Goal: Task Accomplishment & Management: Use online tool/utility

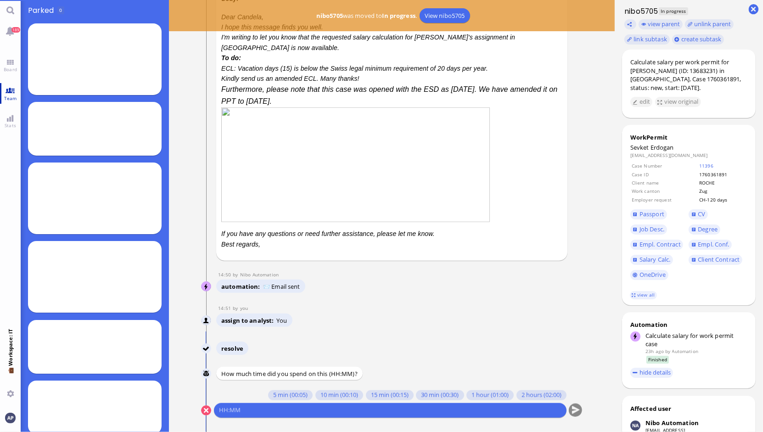
click at [9, 95] on span "Team" at bounding box center [10, 98] width 17 height 6
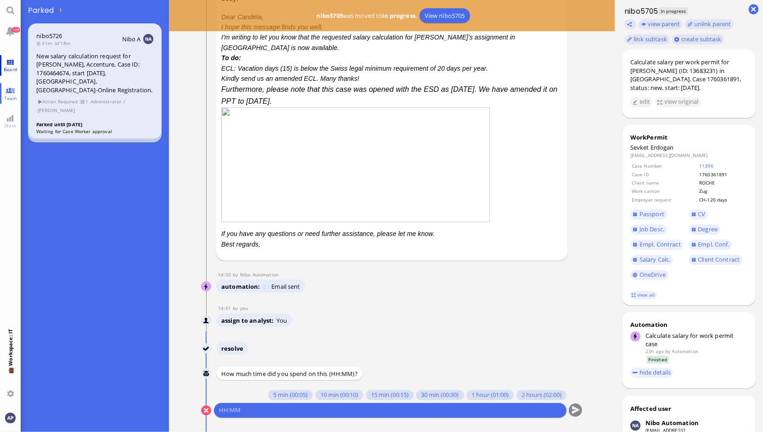
click at [12, 59] on link "Board" at bounding box center [10, 65] width 21 height 21
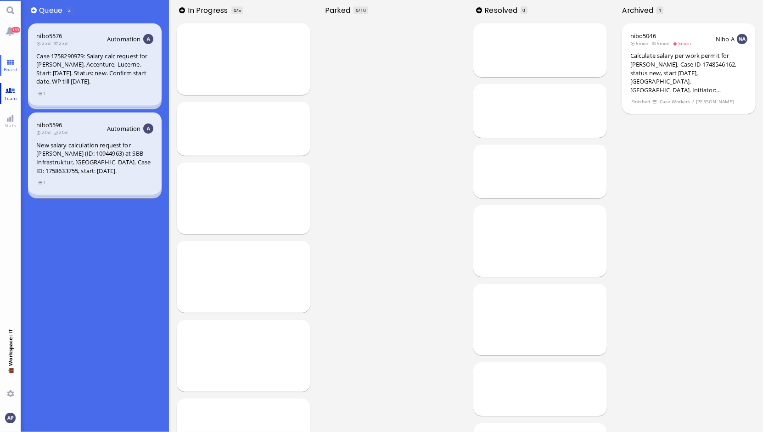
click at [11, 92] on link "Team" at bounding box center [10, 93] width 21 height 21
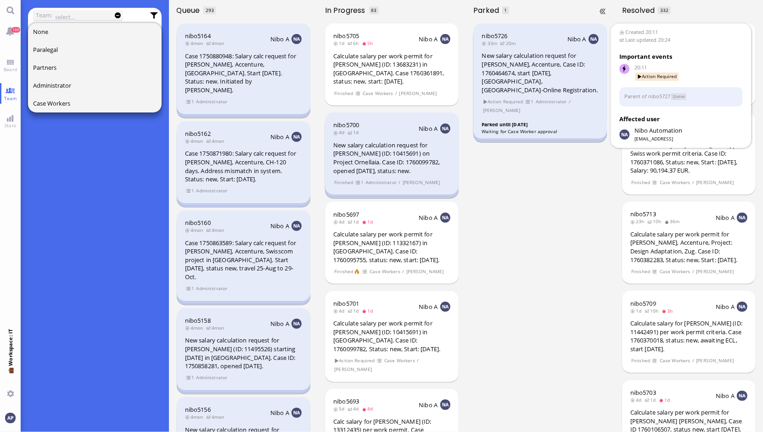
click at [498, 62] on div "New salary calculation request for [PERSON_NAME], Accenture, Case ID: 176046467…" at bounding box center [540, 72] width 117 height 43
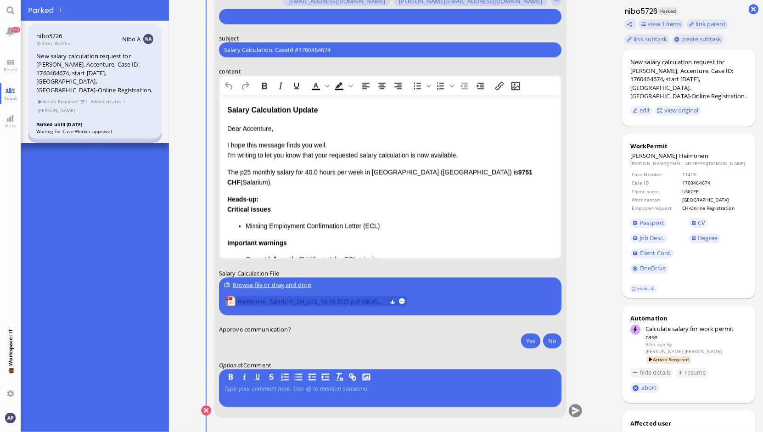
click at [334, 303] on span "Heimonen_Salarium_ZH_p25_14.10.2025.pdf (68.45 kB)" at bounding box center [311, 301] width 149 height 10
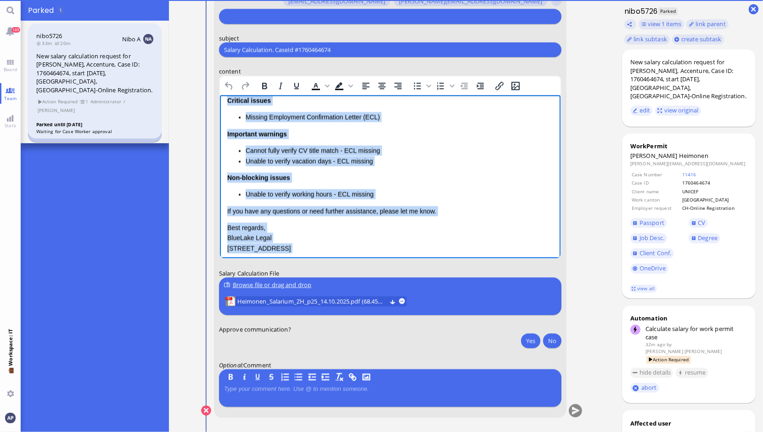
scroll to position [122, 0]
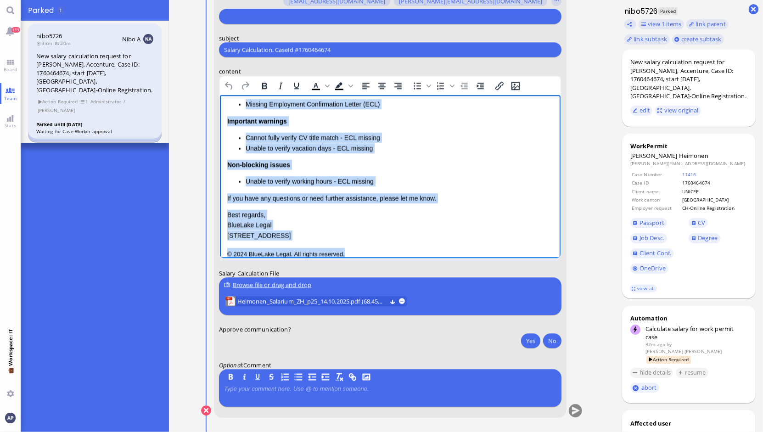
drag, startPoint x: 227, startPoint y: 107, endPoint x: 391, endPoint y: 256, distance: 222.2
click at [391, 256] on html "Salary Calculation Update Dear Accenture, I hope this message finds you well. I…" at bounding box center [389, 120] width 340 height 295
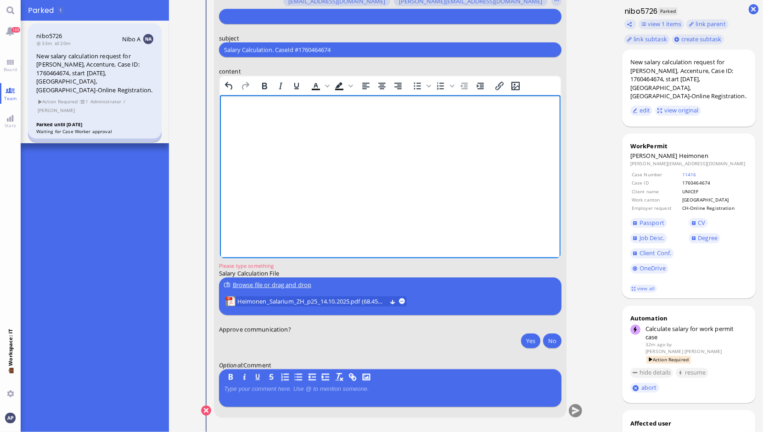
scroll to position [0, 0]
click at [245, 116] on html at bounding box center [389, 107] width 340 height 25
click at [240, 145] on p "As" at bounding box center [390, 143] width 326 height 10
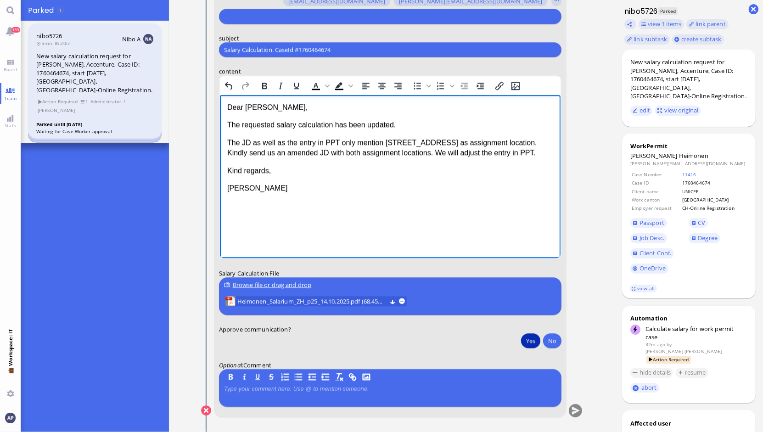
click at [525, 340] on button "Yes" at bounding box center [530, 340] width 19 height 15
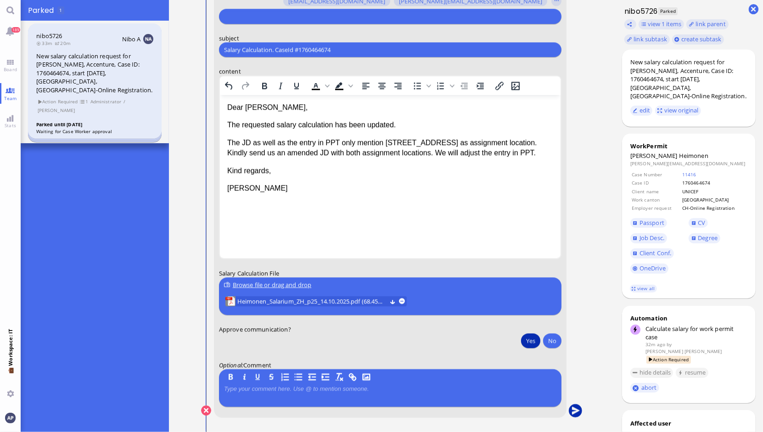
click at [570, 409] on button "submit" at bounding box center [575, 411] width 14 height 14
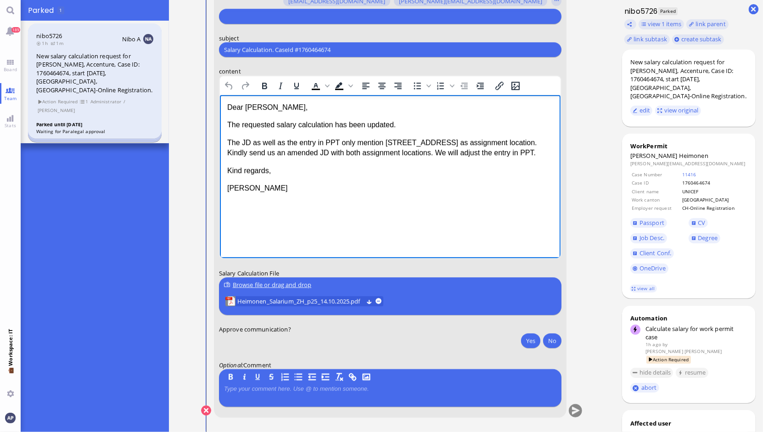
drag, startPoint x: 229, startPoint y: 140, endPoint x: 262, endPoint y: 159, distance: 37.6
click at [262, 158] on p "The JD as well as the entry in PPT only mention [STREET_ADDRESS] as assignment …" at bounding box center [390, 148] width 326 height 21
drag, startPoint x: 227, startPoint y: 144, endPoint x: 256, endPoint y: 162, distance: 34.9
click at [256, 158] on p "The JD as well as the entry in PPT only mention [STREET_ADDRESS] as assignment …" at bounding box center [390, 148] width 326 height 21
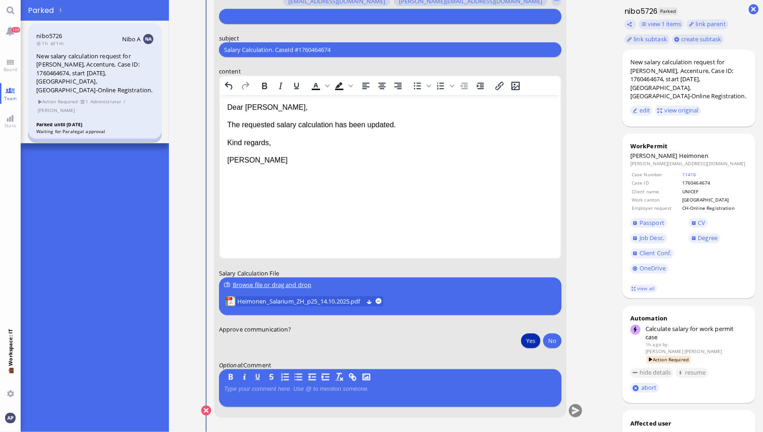
click at [526, 341] on button "Yes" at bounding box center [530, 340] width 19 height 15
click at [568, 410] on button "submit" at bounding box center [575, 411] width 14 height 14
click at [257, 47] on input "Salary Calculation. CaseId #1760464674" at bounding box center [390, 50] width 332 height 10
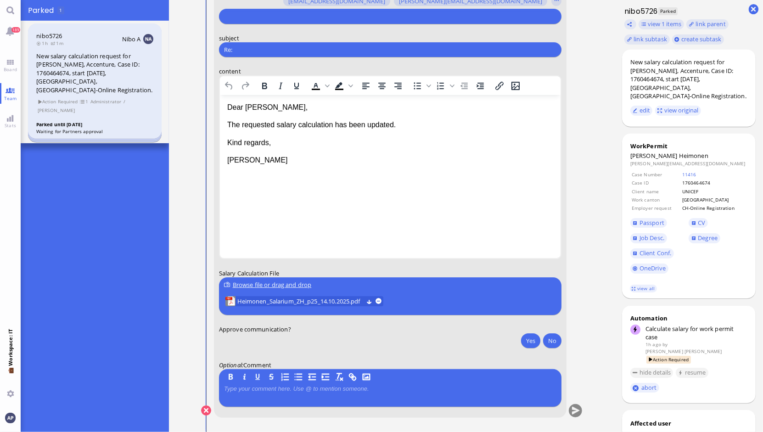
paste input "PazPerTout new case: [PERSON_NAME] (1760464976 / 10731167), Employer Request: C…"
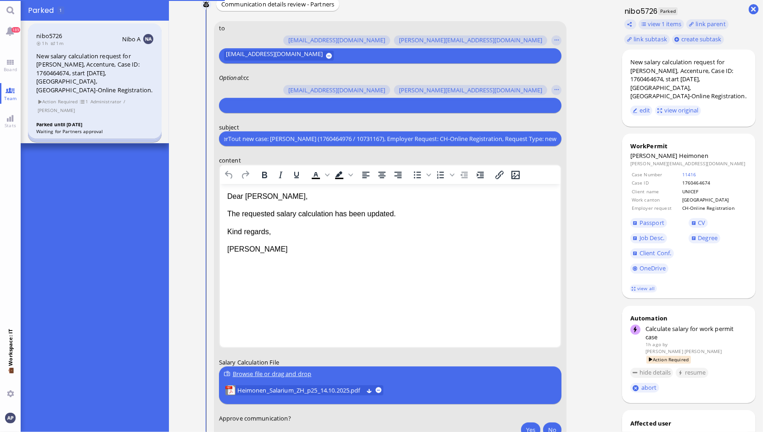
scroll to position [-87, 0]
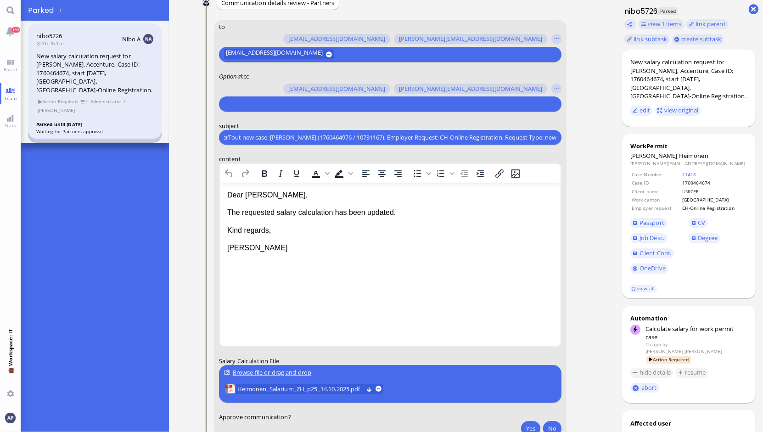
type input "Re: PazPerTout new case: [PERSON_NAME] (1760464976 / 10731167), Employer Reques…"
click at [246, 106] on input "text" at bounding box center [389, 104] width 330 height 10
click at [551, 89] on button "button" at bounding box center [556, 89] width 10 height 10
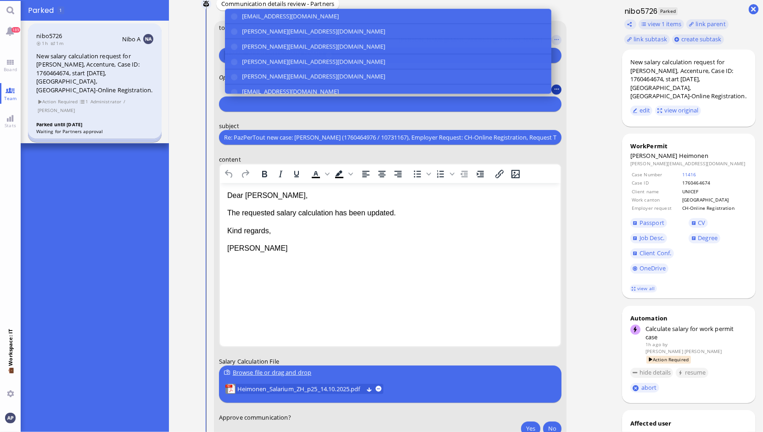
scroll to position [-86, 0]
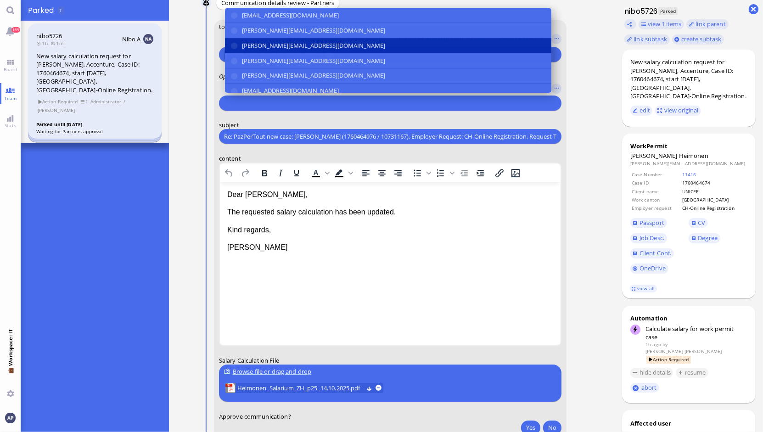
click at [228, 45] on button "[PERSON_NAME][EMAIL_ADDRESS][DOMAIN_NAME]" at bounding box center [387, 45] width 326 height 15
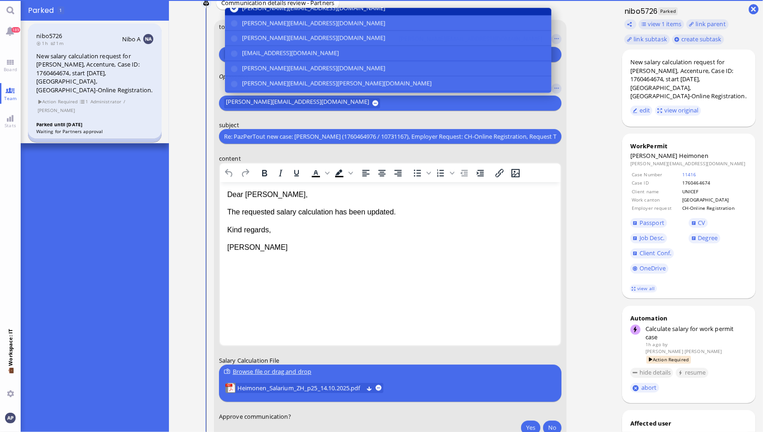
scroll to position [40, 0]
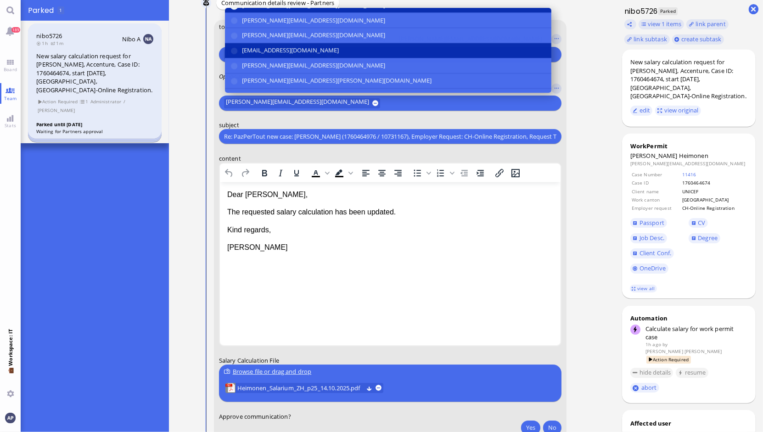
click at [226, 50] on button "[EMAIL_ADDRESS][DOMAIN_NAME]" at bounding box center [387, 50] width 326 height 15
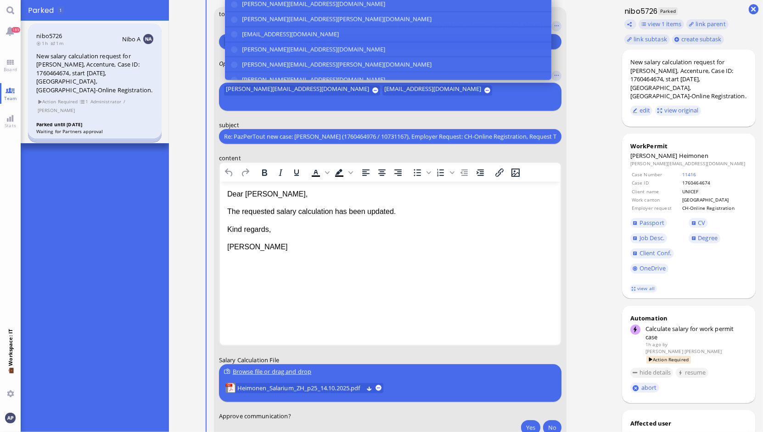
scroll to position [102, 0]
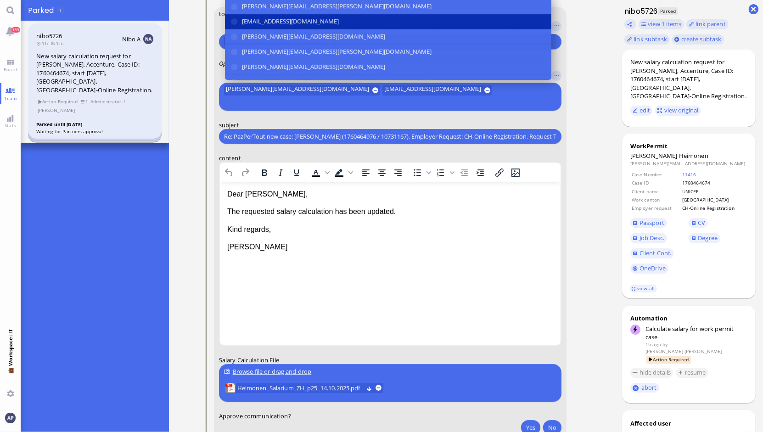
click at [233, 29] on button "[EMAIL_ADDRESS][DOMAIN_NAME]" at bounding box center [387, 21] width 326 height 15
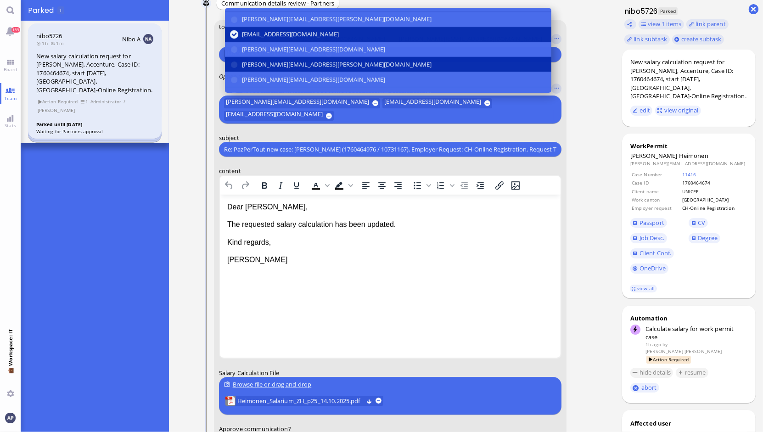
click at [233, 57] on button "[PERSON_NAME][EMAIL_ADDRESS][PERSON_NAME][DOMAIN_NAME]" at bounding box center [387, 64] width 326 height 15
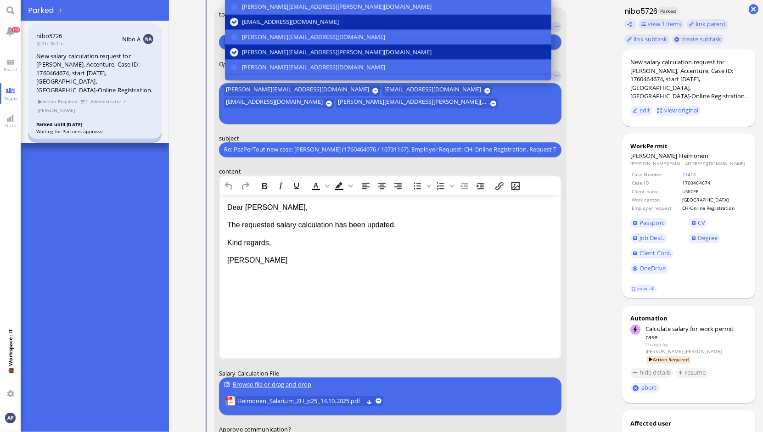
click at [233, 56] on button "[PERSON_NAME][EMAIL_ADDRESS][PERSON_NAME][DOMAIN_NAME]" at bounding box center [387, 52] width 326 height 15
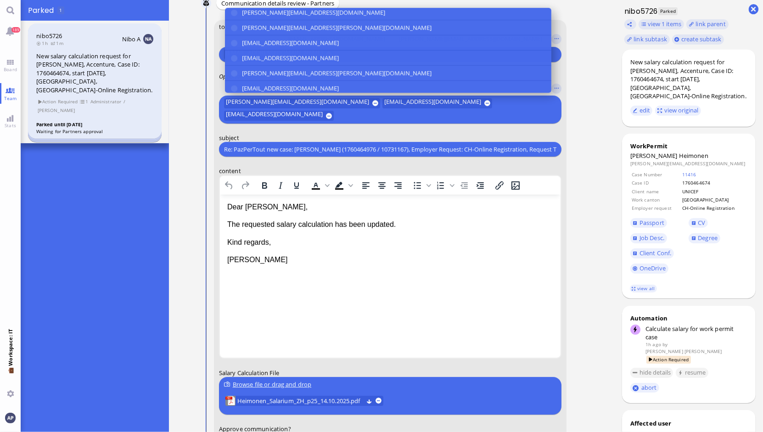
scroll to position [170, 0]
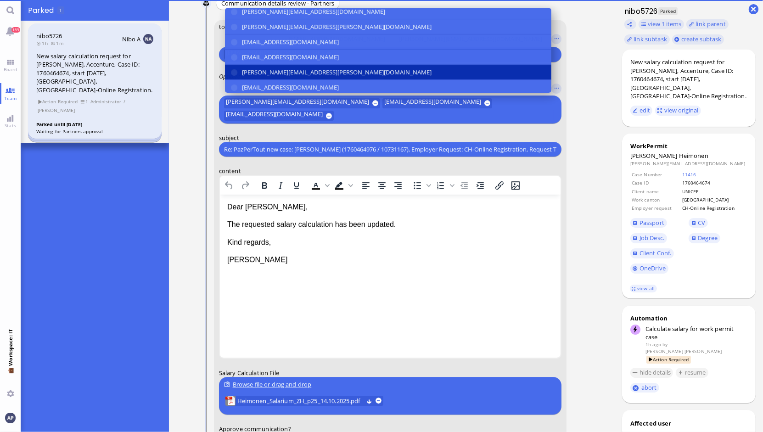
click at [229, 67] on button "[PERSON_NAME][EMAIL_ADDRESS][PERSON_NAME][DOMAIN_NAME]" at bounding box center [387, 72] width 326 height 15
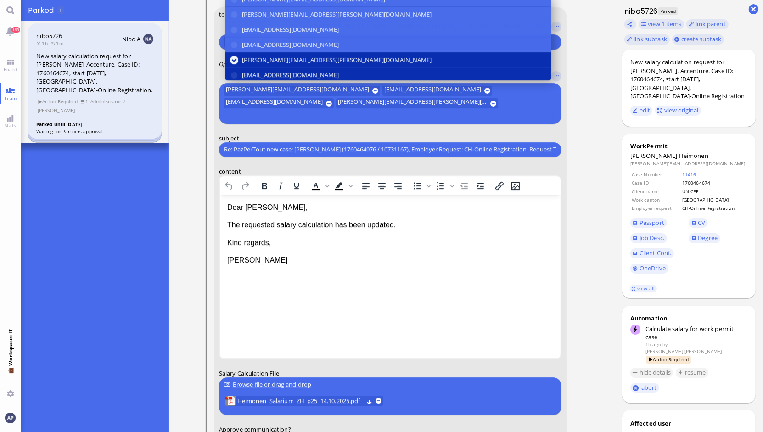
click at [229, 82] on button "[EMAIL_ADDRESS][DOMAIN_NAME]" at bounding box center [387, 74] width 326 height 15
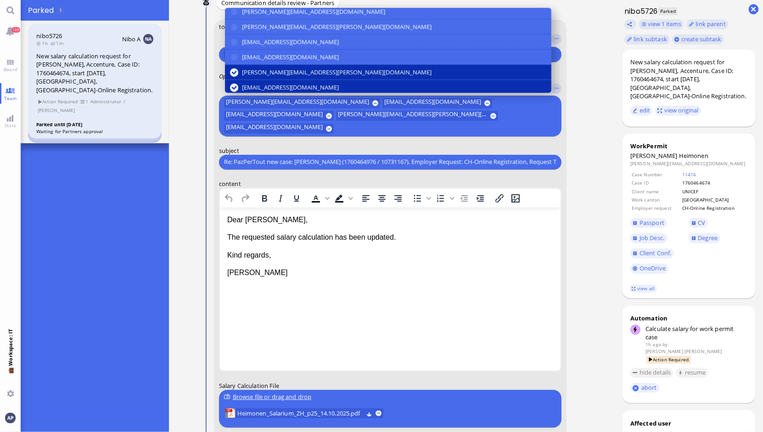
click at [614, 275] on div "New salary calculation request for [PERSON_NAME], Accenture, Case ID: 176046467…" at bounding box center [688, 239] width 148 height 385
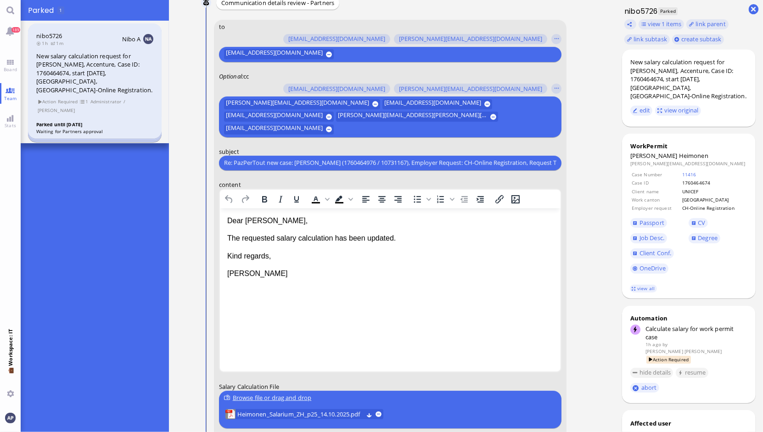
scroll to position [0, 0]
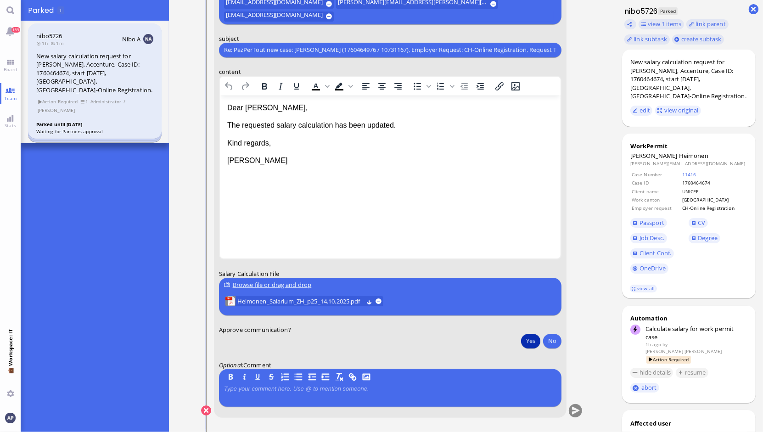
click at [522, 338] on button "Yes" at bounding box center [530, 340] width 19 height 15
click at [569, 414] on button "submit" at bounding box center [575, 411] width 14 height 14
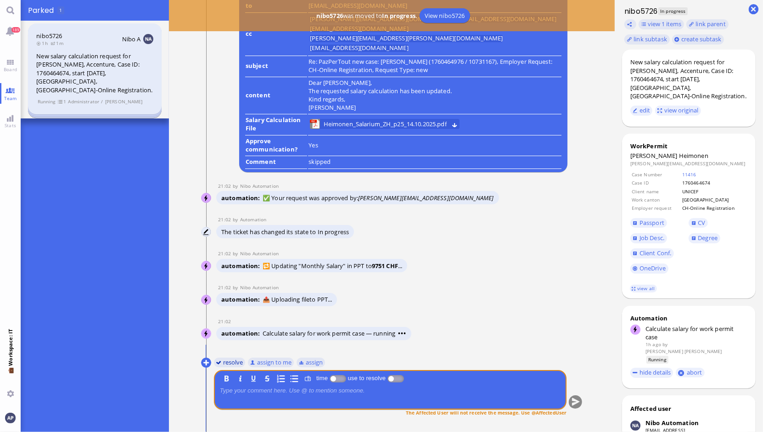
click at [222, 366] on button "resolve" at bounding box center [229, 362] width 32 height 10
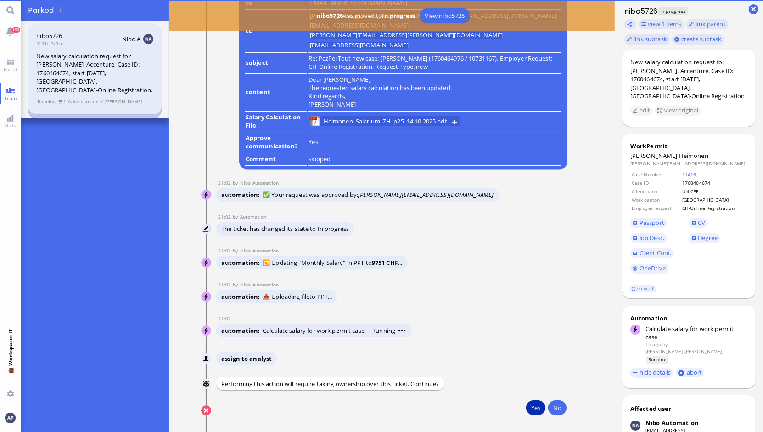
click at [532, 407] on button "Yes" at bounding box center [535, 407] width 19 height 15
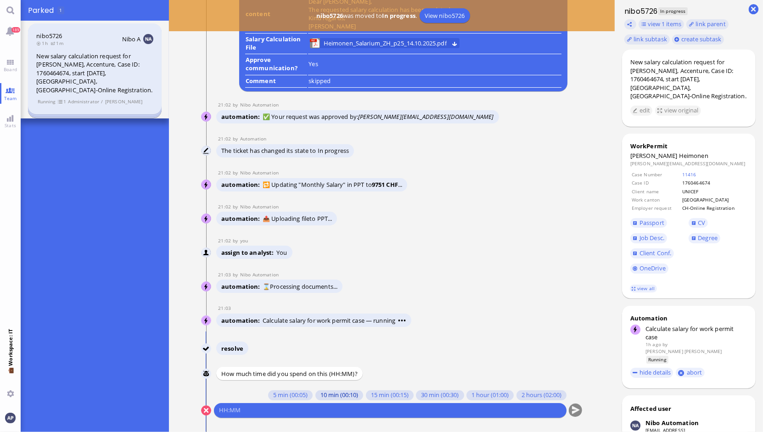
click at [315, 393] on button "10 min (00:10)" at bounding box center [339, 395] width 48 height 10
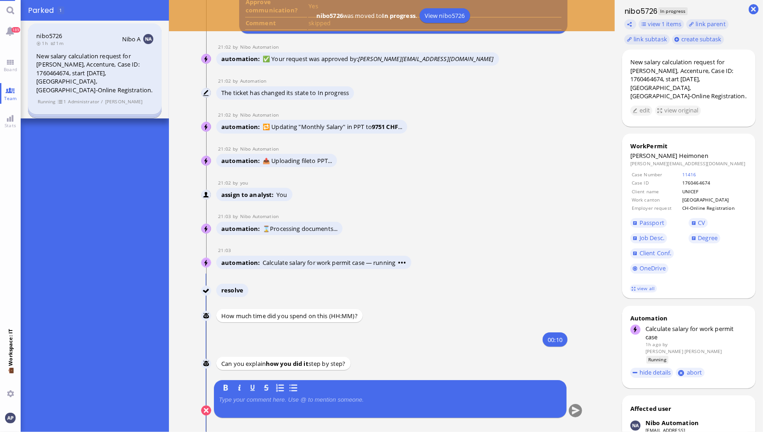
click at [305, 400] on p at bounding box center [390, 399] width 342 height 7
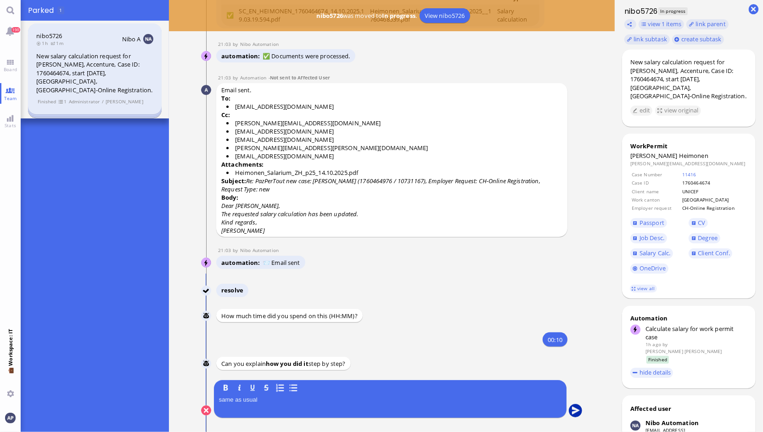
click at [568, 412] on button "submit" at bounding box center [575, 411] width 14 height 14
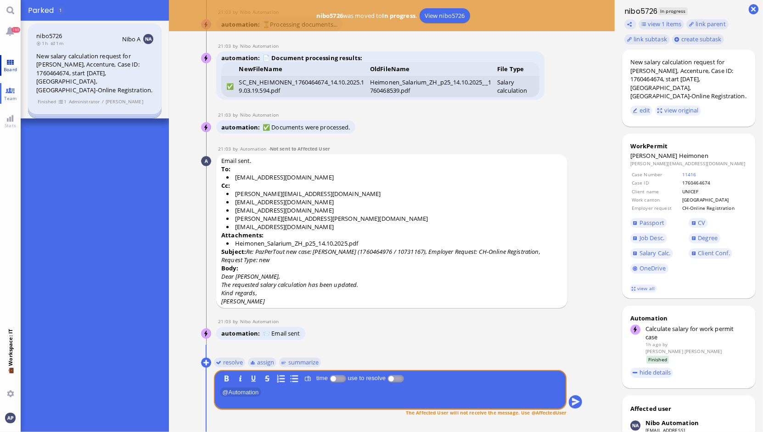
click at [4, 63] on link "Board" at bounding box center [10, 65] width 21 height 21
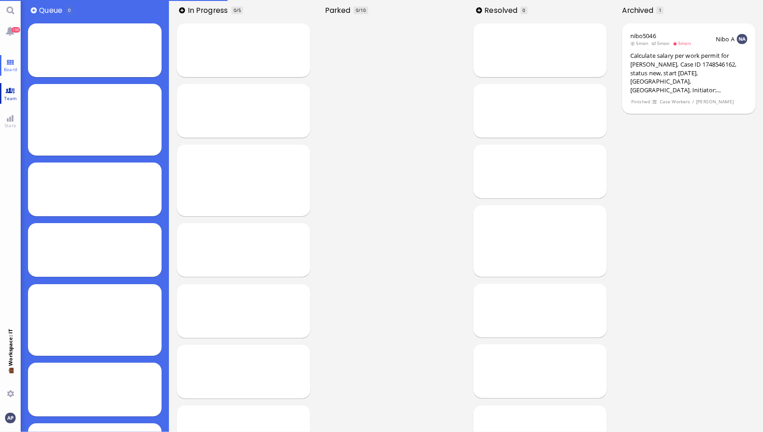
click at [14, 93] on link "Team" at bounding box center [10, 93] width 21 height 21
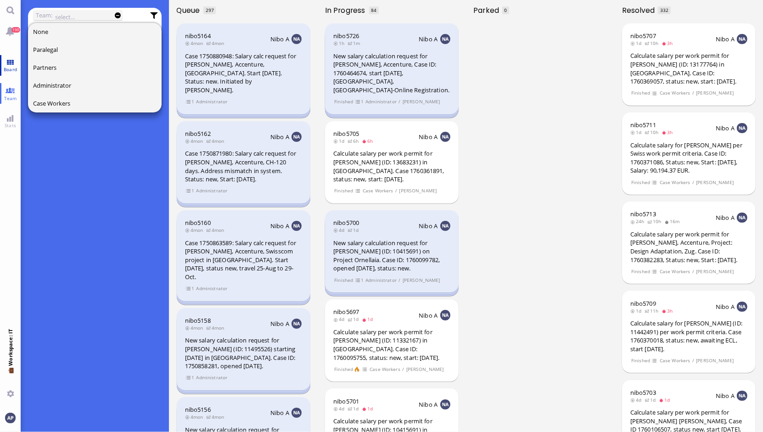
click at [6, 65] on link "Board" at bounding box center [10, 65] width 21 height 21
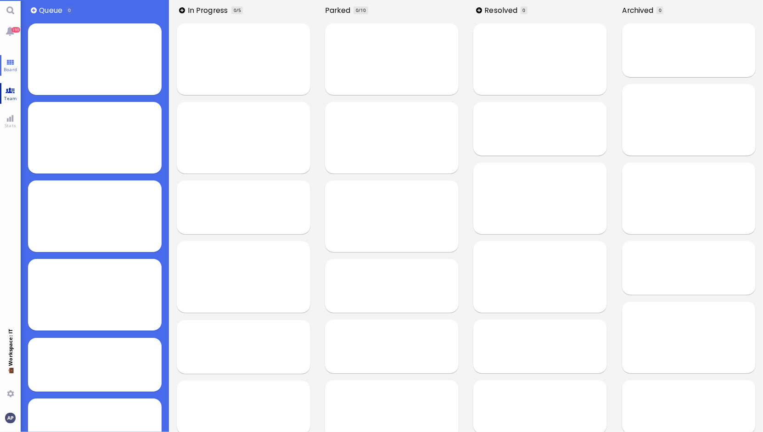
click at [8, 91] on link "Team" at bounding box center [10, 93] width 21 height 21
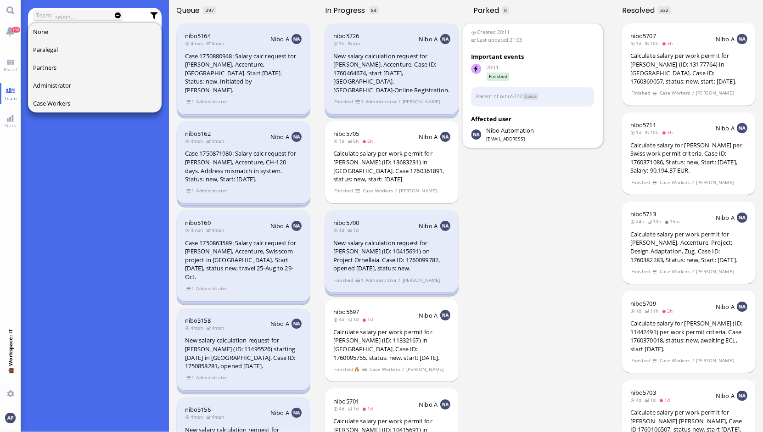
click at [407, 98] on span "[PERSON_NAME]" at bounding box center [421, 102] width 38 height 8
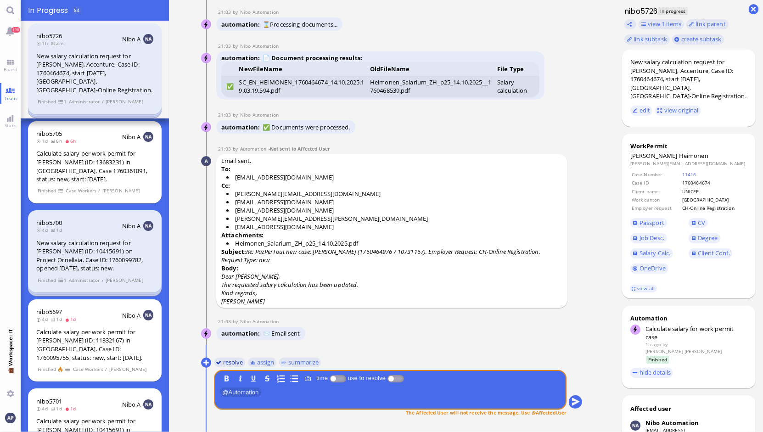
click at [233, 365] on button "resolve" at bounding box center [229, 362] width 32 height 10
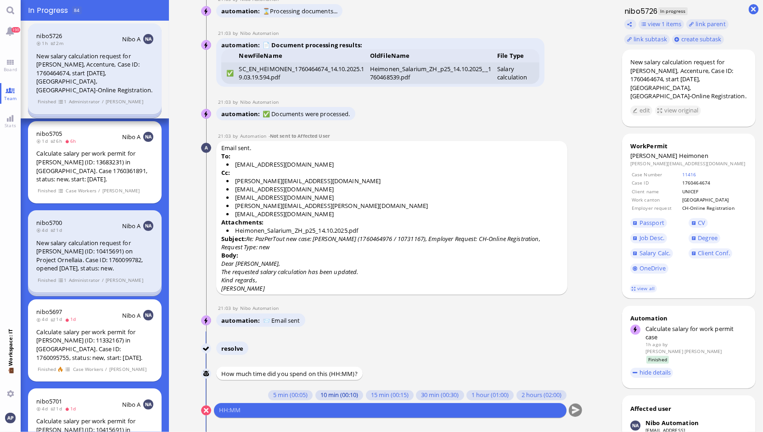
click at [317, 393] on button "10 min (00:10)" at bounding box center [339, 395] width 48 height 10
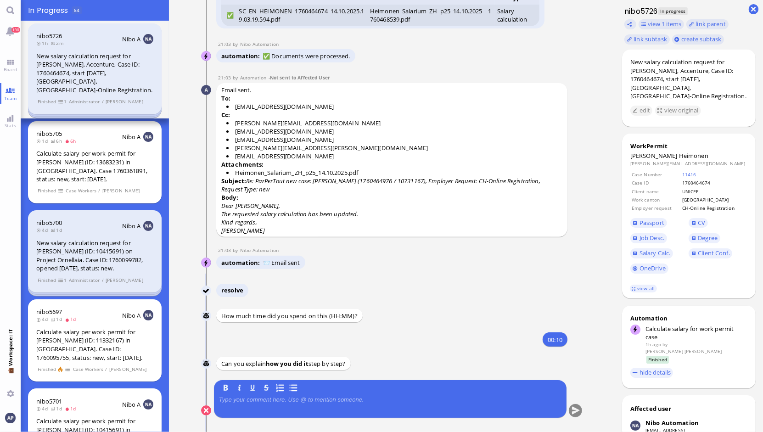
click at [309, 420] on conversation-line "You B I U S" at bounding box center [392, 404] width 382 height 49
click at [312, 404] on div at bounding box center [390, 405] width 342 height 19
click at [315, 398] on p at bounding box center [390, 399] width 342 height 7
click at [570, 410] on button "submit" at bounding box center [575, 411] width 14 height 14
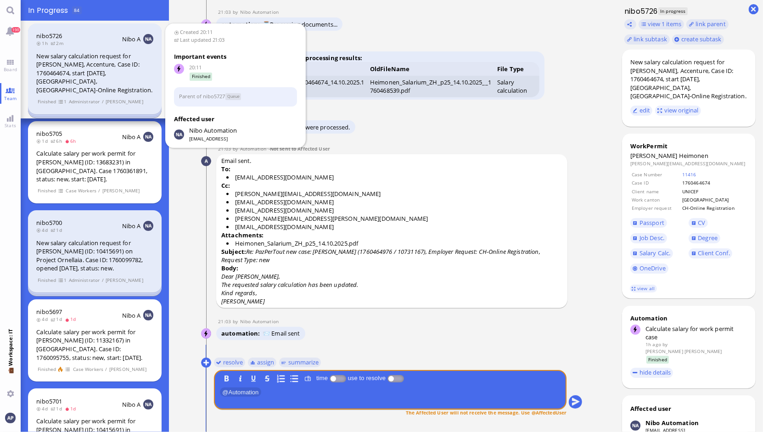
click at [92, 105] on div "nibo5726 1h 2m Nibo A New salary calculation request for [PERSON_NAME], Accentu…" at bounding box center [95, 68] width 134 height 91
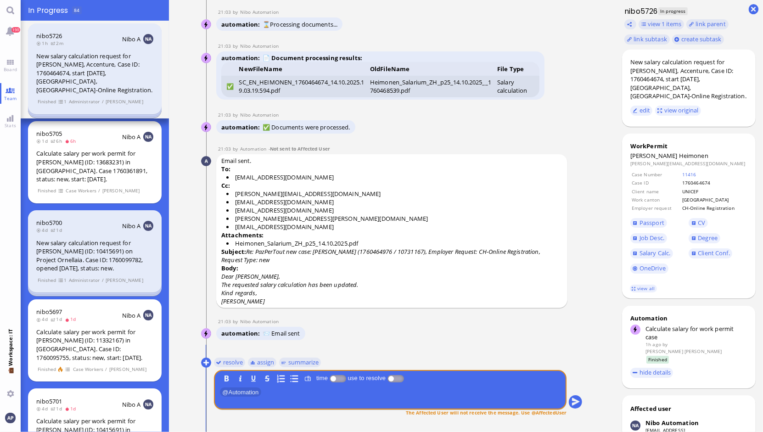
click at [93, 107] on ticket "nibo5726 1h 2m Nibo A New salary calculation request for [PERSON_NAME], Accentu…" at bounding box center [95, 70] width 148 height 98
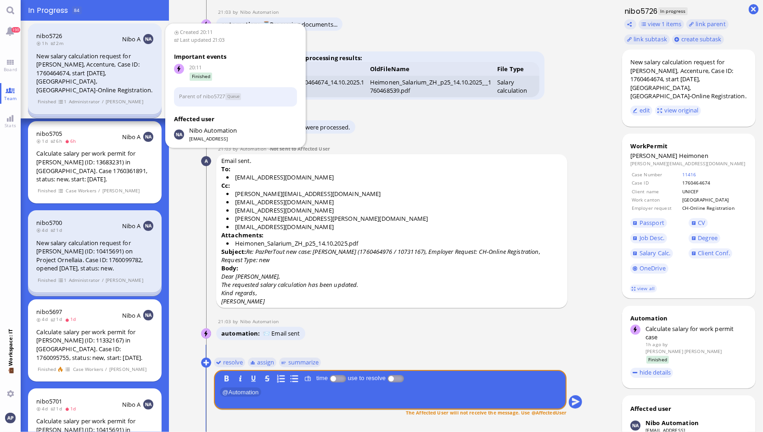
click at [34, 102] on div "nibo5726 1h 2m Nibo A New salary calculation request for [PERSON_NAME], Accentu…" at bounding box center [95, 68] width 134 height 91
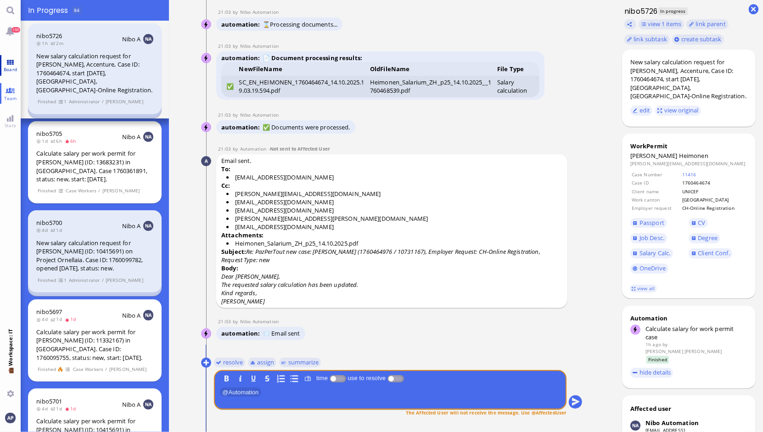
click at [11, 68] on span "Board" at bounding box center [10, 69] width 18 height 6
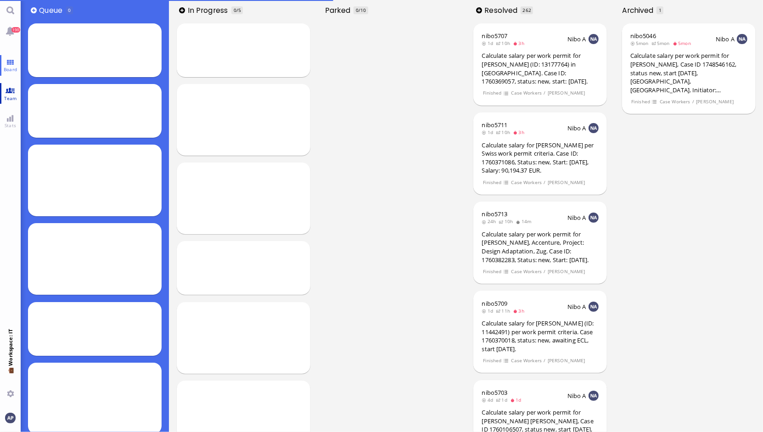
click at [10, 90] on link "Team" at bounding box center [10, 93] width 21 height 21
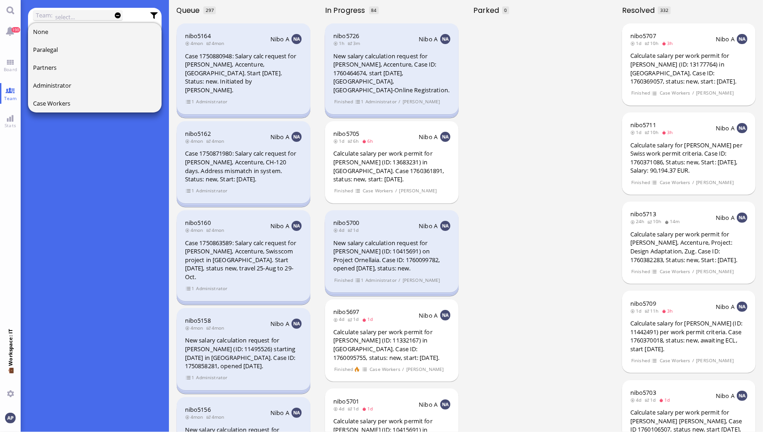
click at [351, 106] on ticket "nibo5726 1h 3m Nibo A New salary calculation request for [PERSON_NAME], Accentu…" at bounding box center [392, 70] width 148 height 98
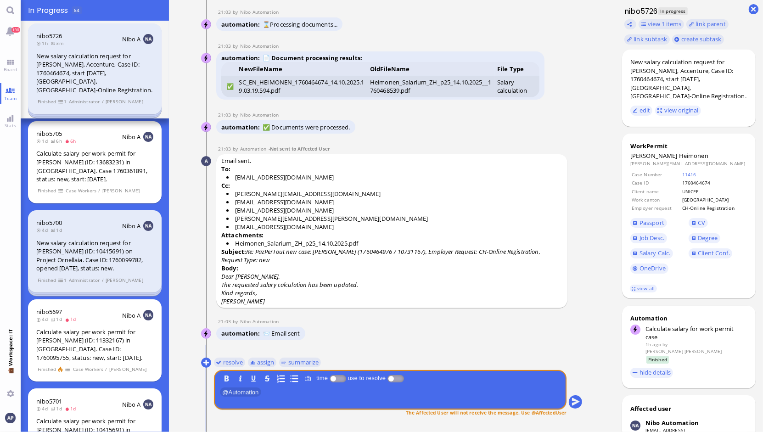
click at [115, 106] on ticket "nibo5726 1h 3m Nibo A New salary calculation request for [PERSON_NAME], Accentu…" at bounding box center [95, 70] width 148 height 98
click at [118, 99] on div "nibo5726 1h 3m Nibo A New salary calculation request for [PERSON_NAME], Accentu…" at bounding box center [95, 68] width 134 height 91
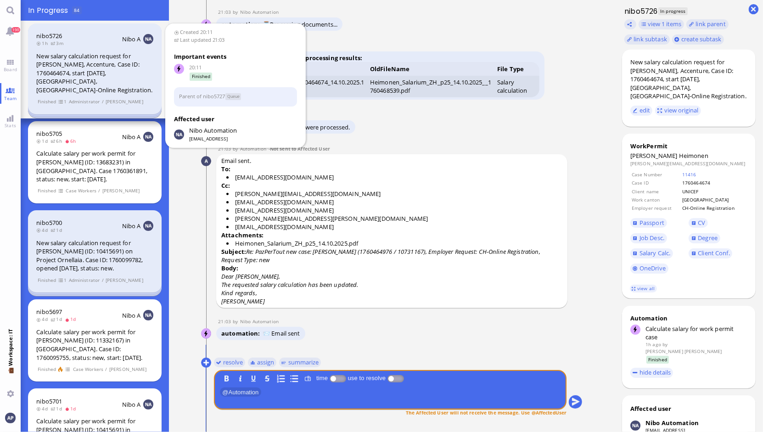
click at [115, 100] on div "nibo5726 1h 3m Nibo A New salary calculation request for [PERSON_NAME], Accentu…" at bounding box center [95, 68] width 134 height 91
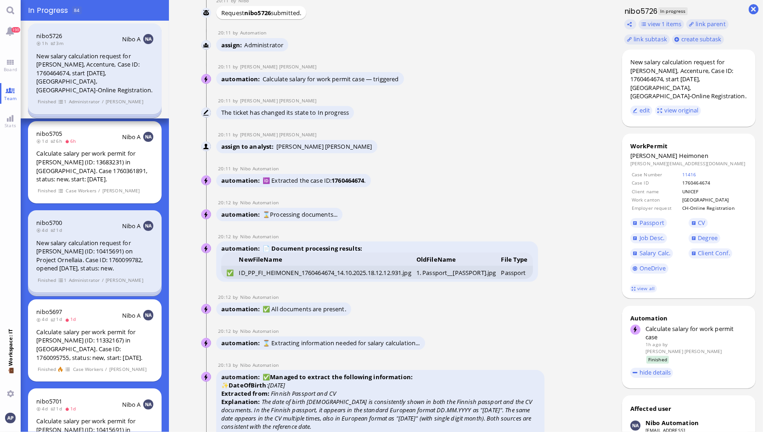
scroll to position [-3278, 0]
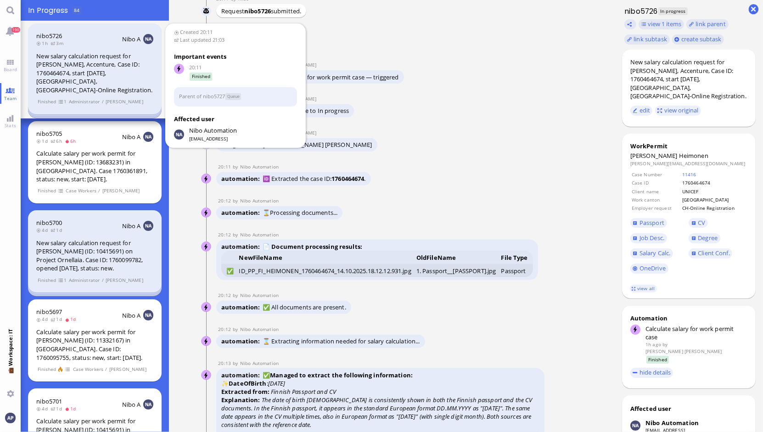
click at [136, 38] on span "Nibo A" at bounding box center [131, 39] width 19 height 8
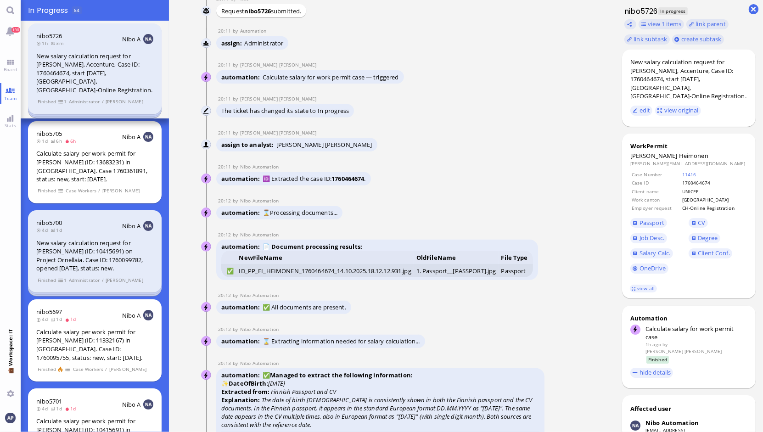
click at [146, 40] on img at bounding box center [148, 39] width 10 height 10
click at [110, 103] on div "nibo5726 1h 3m Nibo A New salary calculation request for [PERSON_NAME], Accentu…" at bounding box center [95, 68] width 134 height 91
click at [115, 98] on span "[PERSON_NAME]" at bounding box center [124, 102] width 38 height 8
click at [136, 97] on section "Finished 1 Administrator / [PERSON_NAME]" at bounding box center [94, 101] width 117 height 9
click at [11, 12] on link "Main menu" at bounding box center [10, 10] width 21 height 21
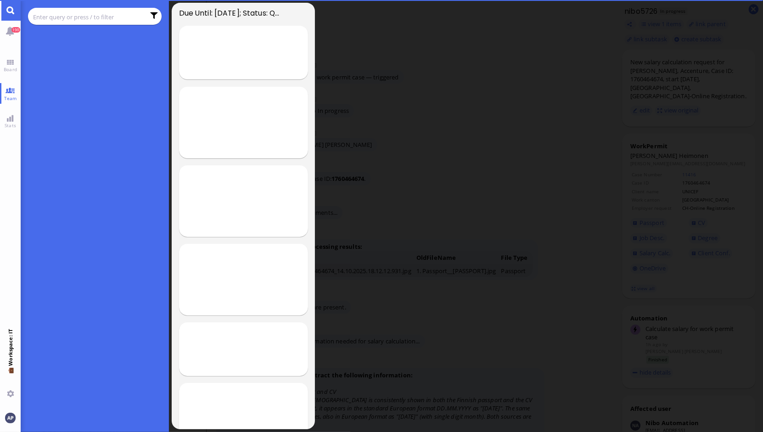
click at [109, 21] on input "text" at bounding box center [88, 17] width 111 height 10
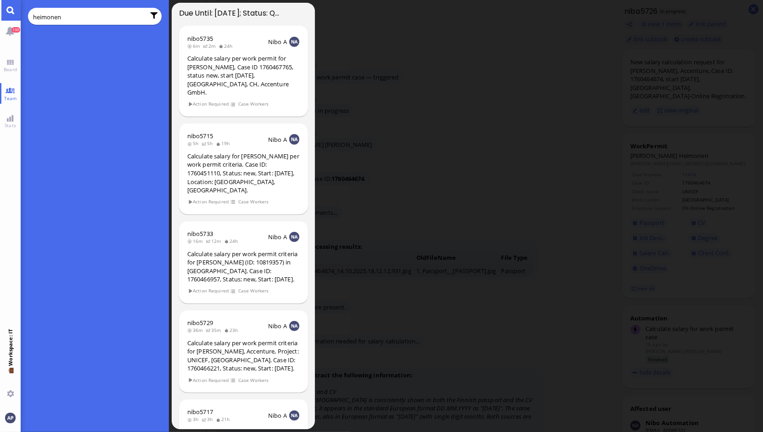
type input "heimonen"
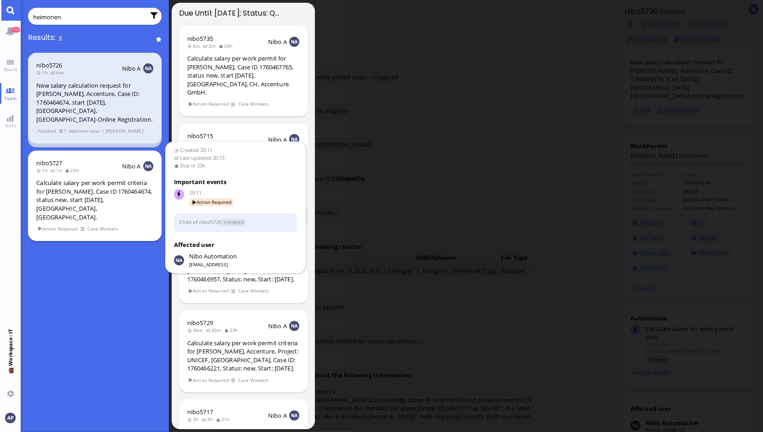
click at [89, 184] on div "Calculate salary per work permit criteria for [PERSON_NAME], Case ID 1760464674…" at bounding box center [94, 199] width 117 height 43
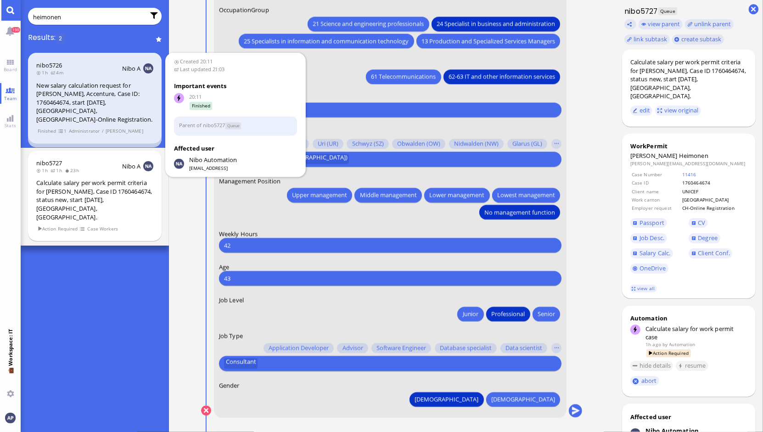
click at [68, 100] on div "New salary calculation request for [PERSON_NAME], Accenture, Case ID: 176046467…" at bounding box center [94, 102] width 117 height 43
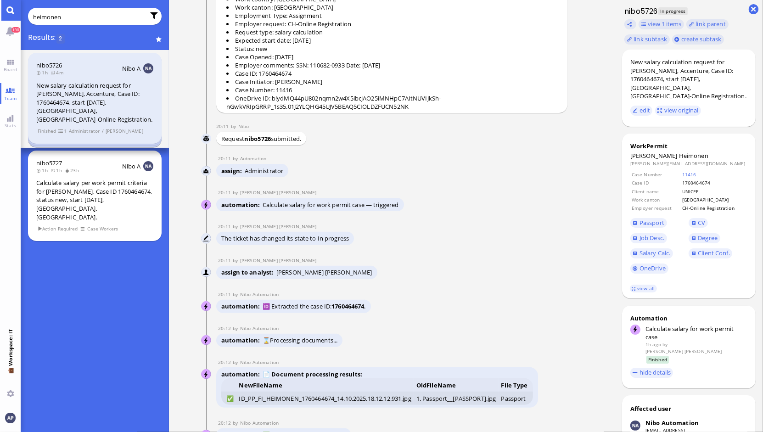
scroll to position [-3405, 0]
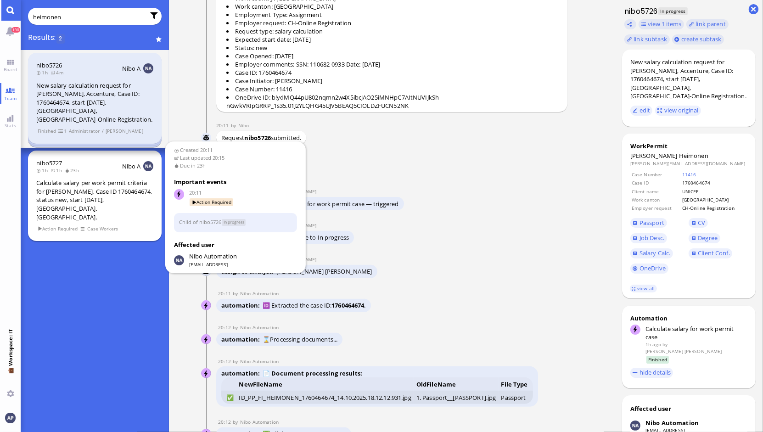
click at [92, 190] on div "Calculate salary per work permit criteria for [PERSON_NAME], Case ID 1760464674…" at bounding box center [94, 199] width 117 height 43
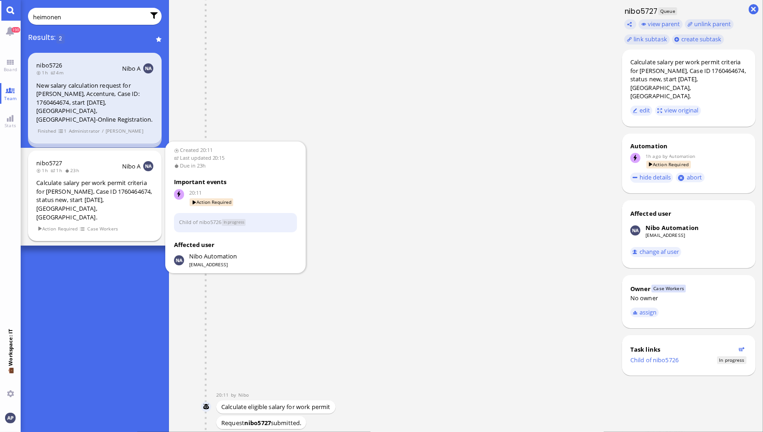
scroll to position [0, 0]
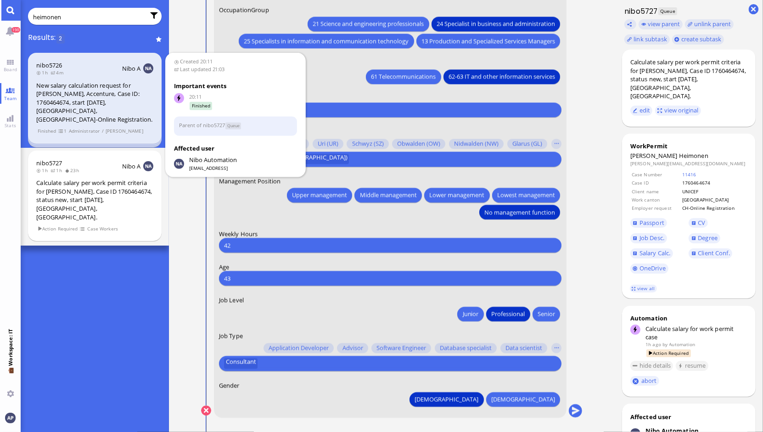
click at [105, 92] on div "New salary calculation request for [PERSON_NAME], Accenture, Case ID: 176046467…" at bounding box center [94, 102] width 117 height 43
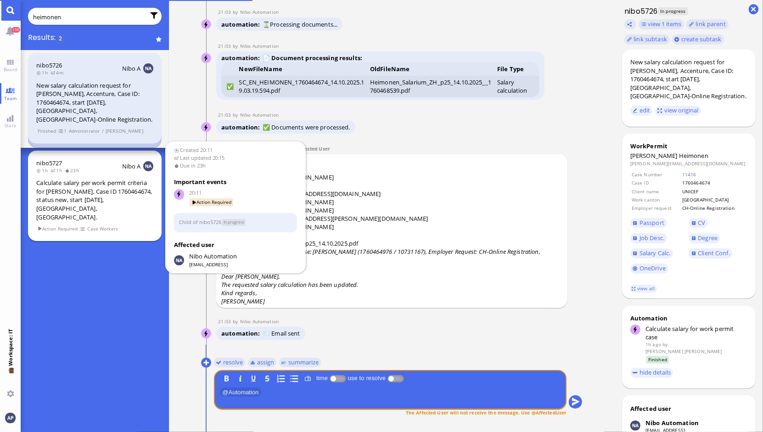
scroll to position [2, 0]
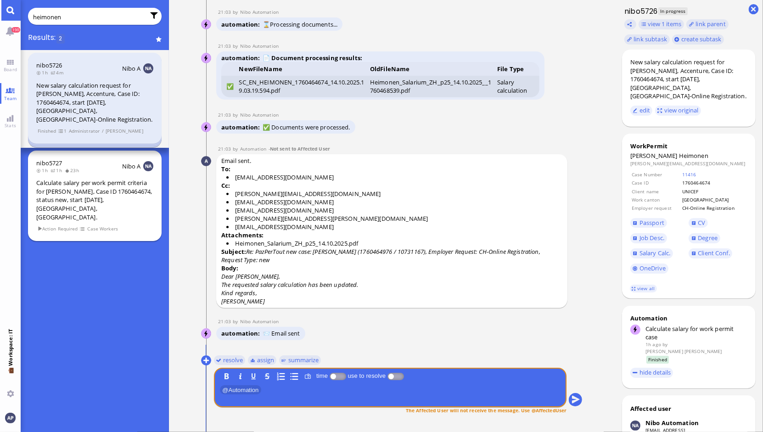
click at [96, 178] on div "Calculate salary per work permit criteria for [PERSON_NAME], Case ID 1760464674…" at bounding box center [94, 199] width 117 height 43
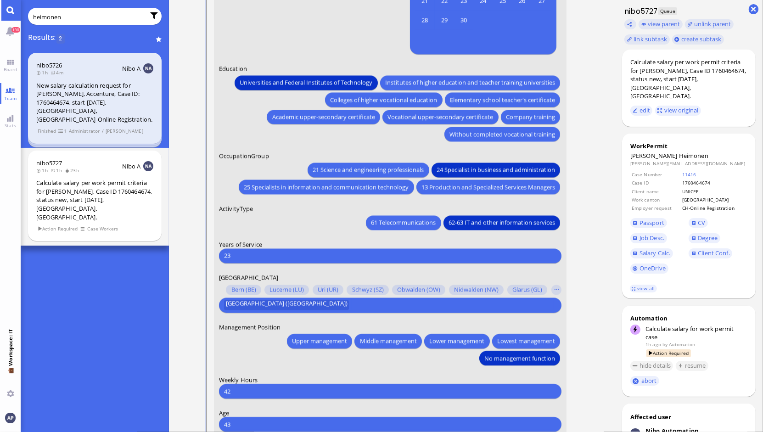
scroll to position [-131, 0]
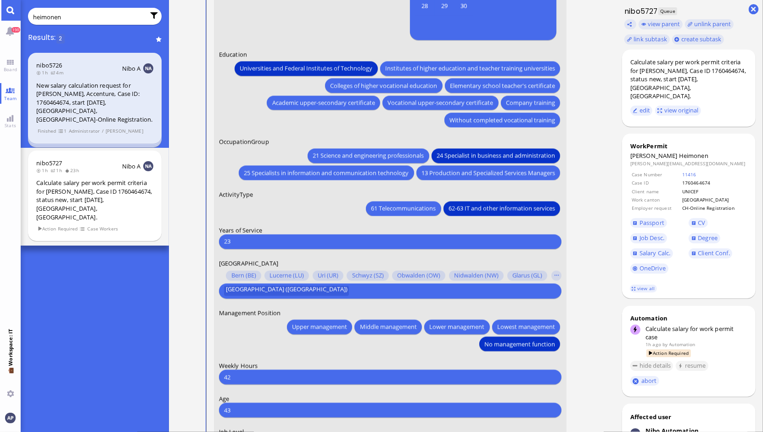
click at [250, 242] on input "23" at bounding box center [390, 241] width 332 height 10
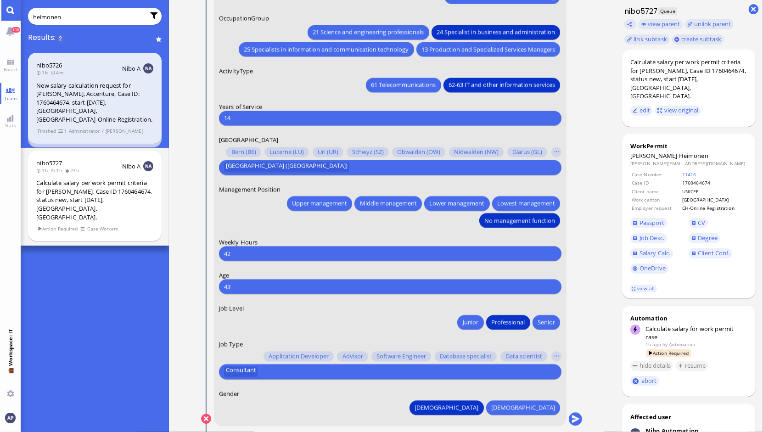
scroll to position [0, 0]
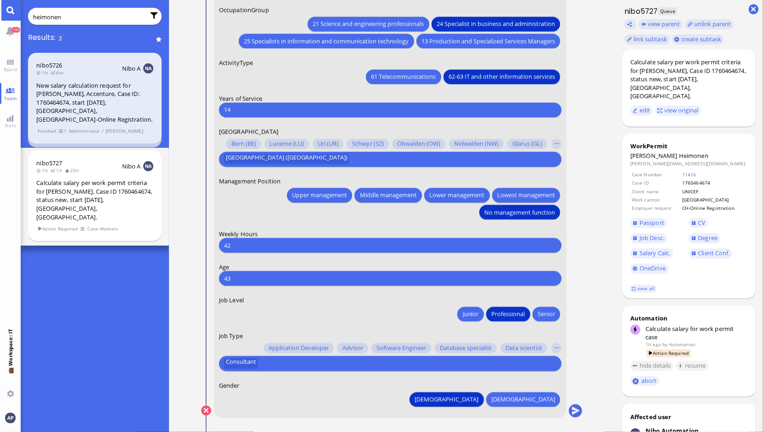
type input "14"
click at [283, 245] on input "42" at bounding box center [390, 245] width 332 height 10
type input "40"
click at [6, 57] on link "Board" at bounding box center [10, 65] width 21 height 21
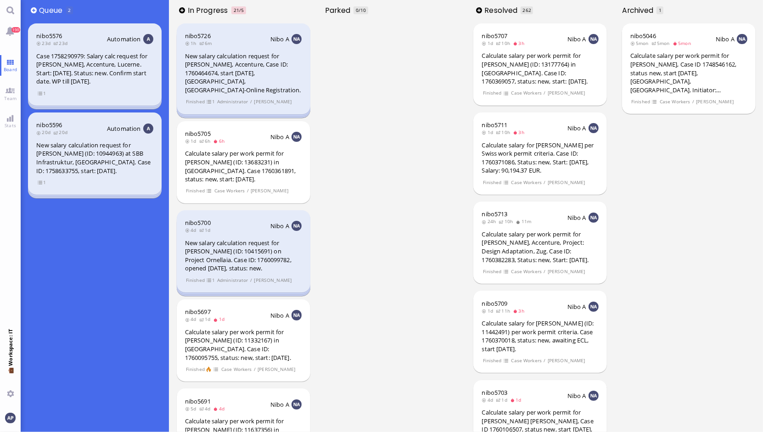
click at [64, 107] on ticket "nibo5576 23d 23d Automation Case 1758290979: Salary calc request for [PERSON_NA…" at bounding box center [95, 65] width 148 height 89
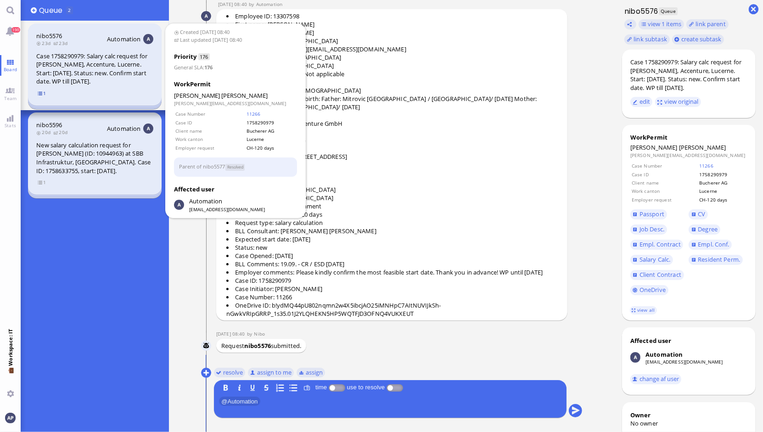
click at [40, 94] on span "1" at bounding box center [41, 93] width 9 height 8
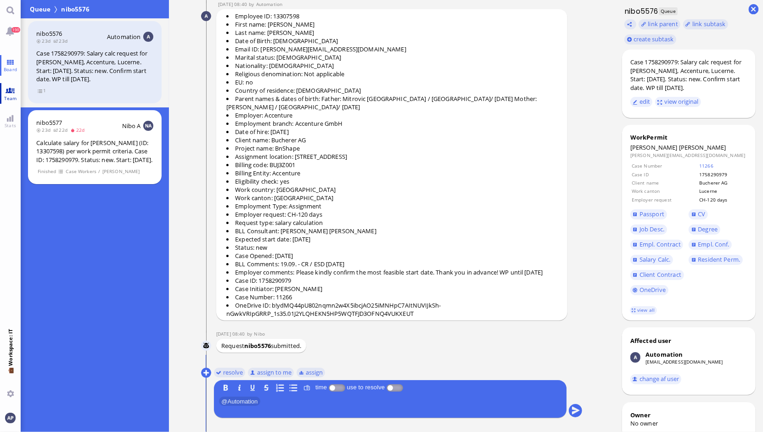
click at [11, 90] on link "Team" at bounding box center [10, 93] width 21 height 21
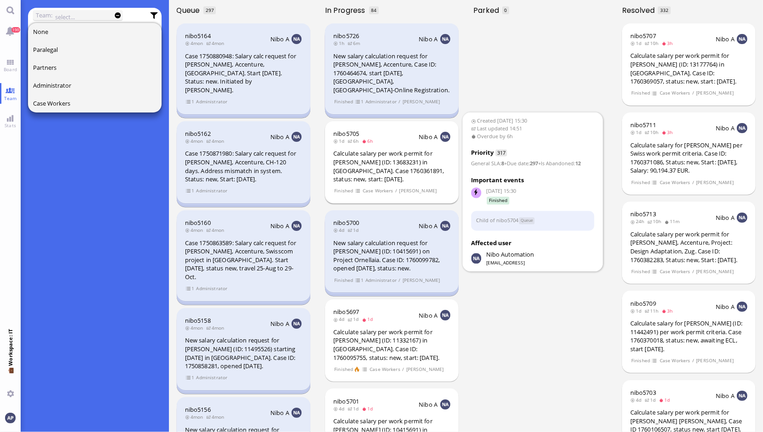
click at [357, 187] on span at bounding box center [358, 191] width 6 height 8
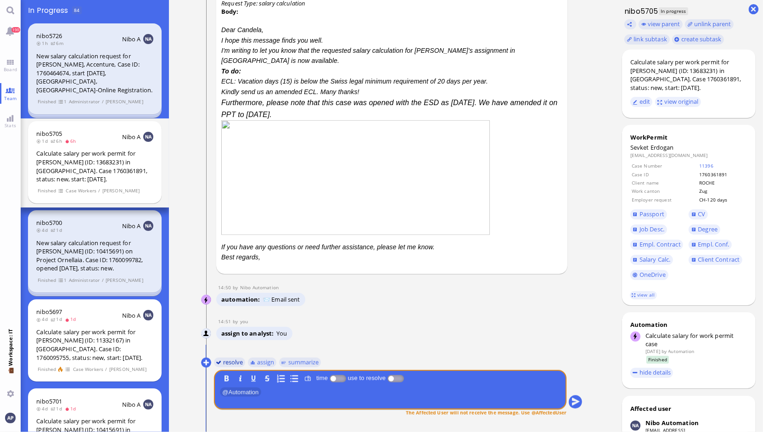
click at [229, 363] on button "resolve" at bounding box center [229, 362] width 32 height 10
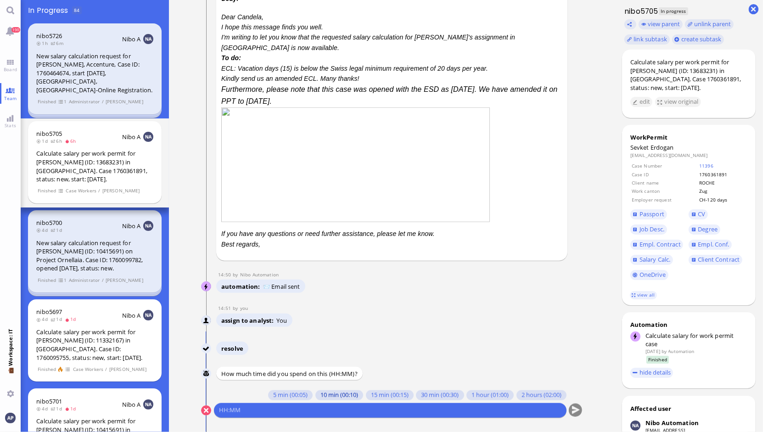
click at [315, 397] on button "10 min (00:10)" at bounding box center [339, 395] width 48 height 10
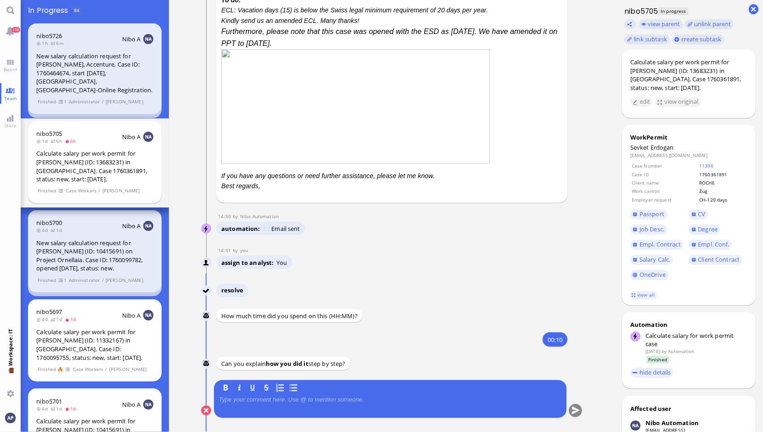
click at [305, 401] on p at bounding box center [390, 399] width 342 height 7
click at [569, 407] on button "submit" at bounding box center [575, 411] width 14 height 14
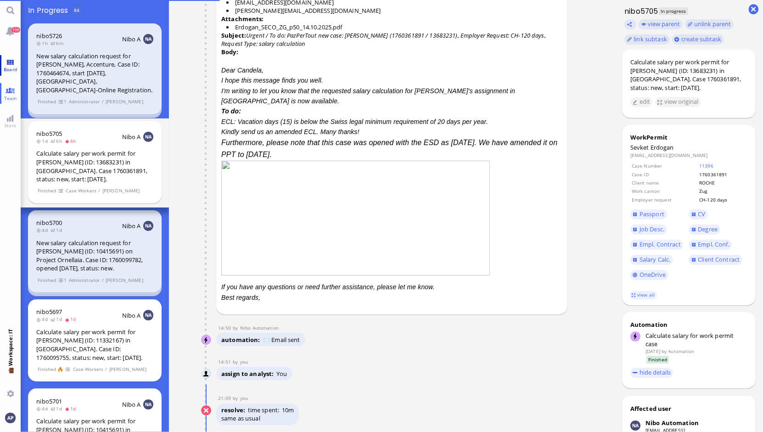
click at [11, 56] on link "Board" at bounding box center [10, 65] width 21 height 21
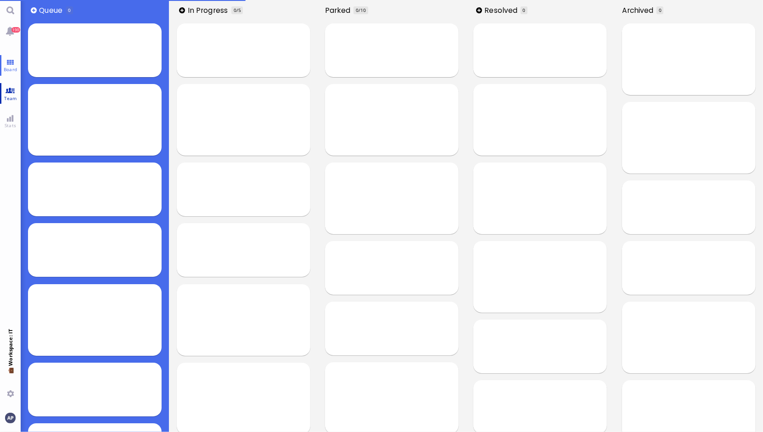
click at [9, 92] on link "Team" at bounding box center [10, 93] width 21 height 21
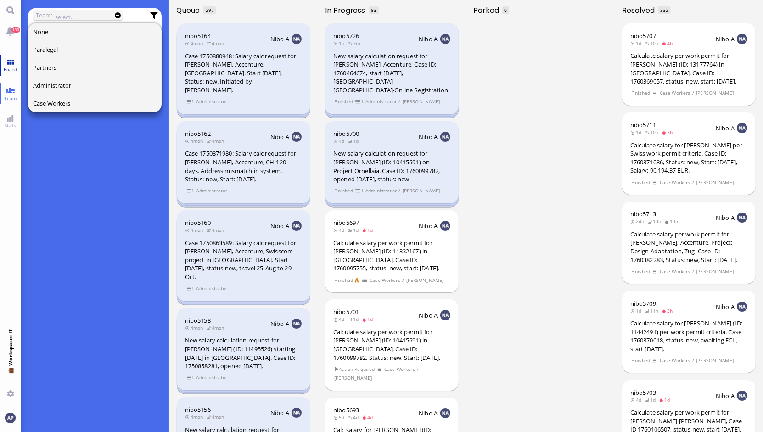
click at [7, 67] on span "Board" at bounding box center [10, 69] width 18 height 6
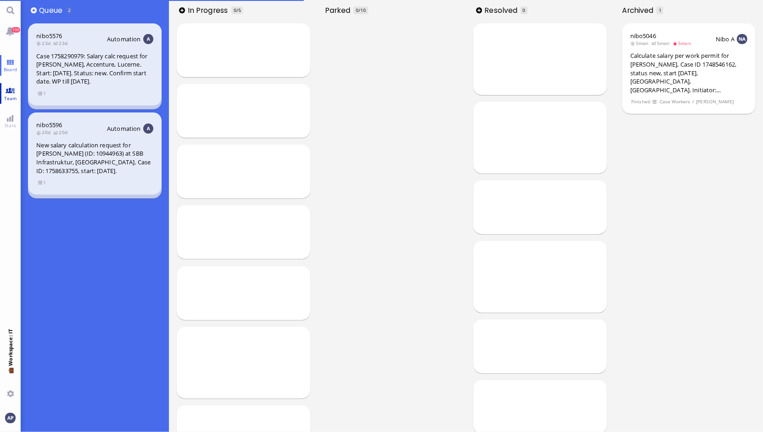
click at [10, 86] on link "Team" at bounding box center [10, 93] width 21 height 21
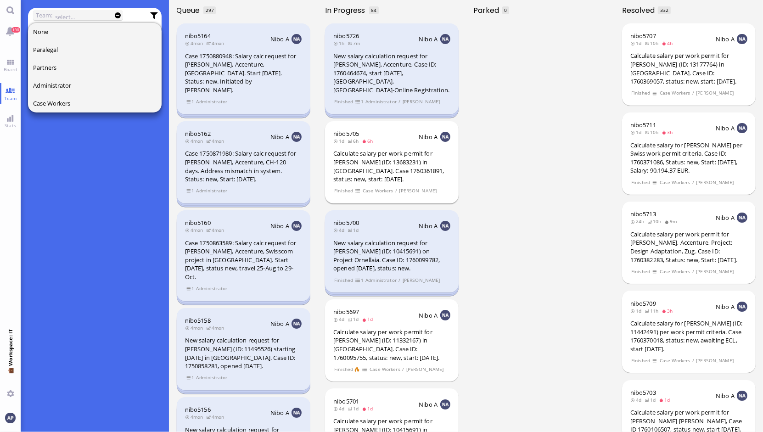
click at [400, 169] on div "Calculate salary per work permit for [PERSON_NAME] (ID: 13683231) in [GEOGRAPHI…" at bounding box center [391, 166] width 117 height 34
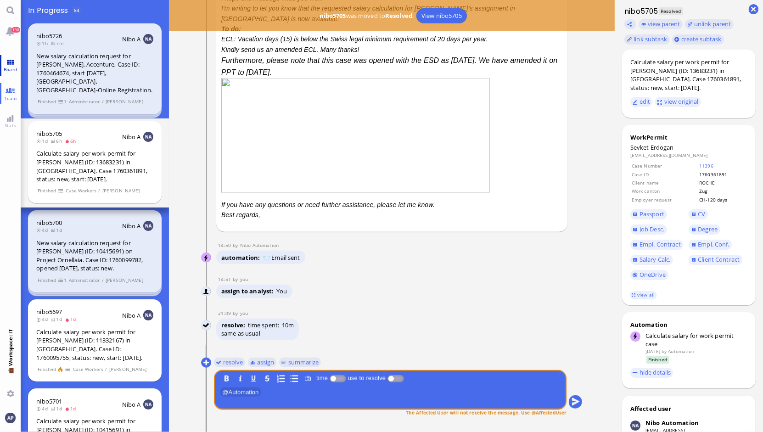
click at [8, 56] on link "Board" at bounding box center [10, 65] width 21 height 21
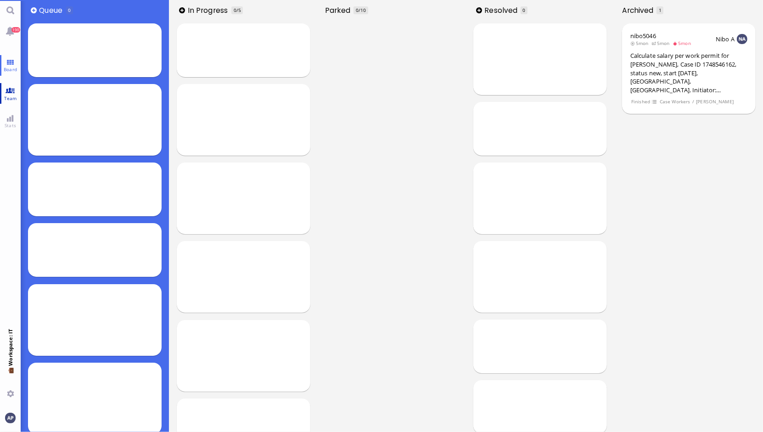
click at [11, 92] on link "Team" at bounding box center [10, 93] width 21 height 21
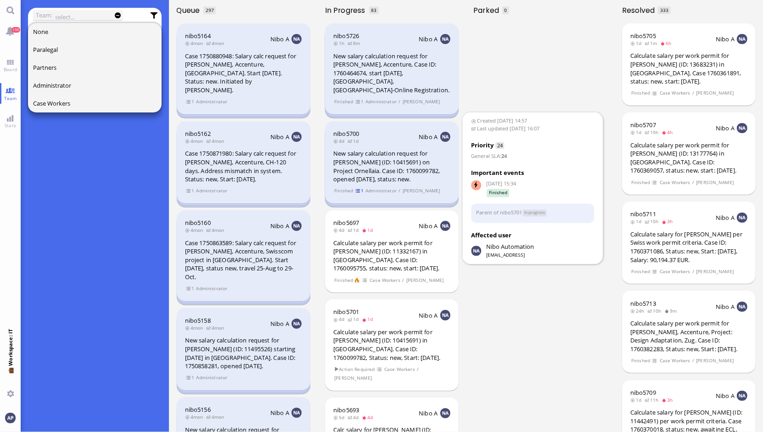
click at [358, 187] on span "1" at bounding box center [359, 191] width 9 height 8
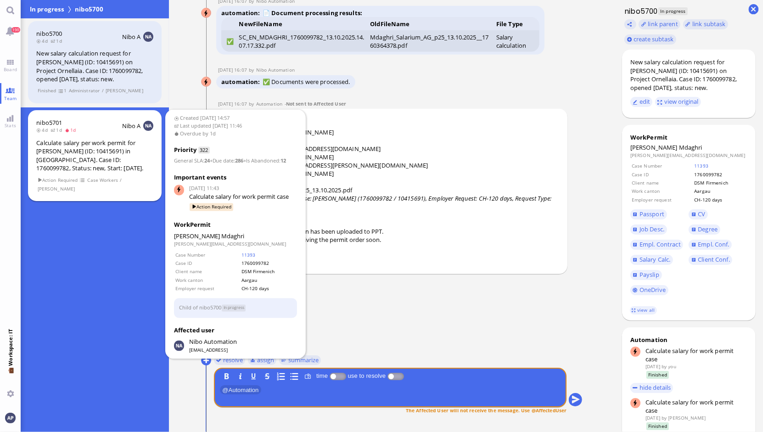
click at [98, 154] on div "Calculate salary per work permit for [PERSON_NAME] (ID: 10415691) in [GEOGRAPHI…" at bounding box center [94, 156] width 117 height 34
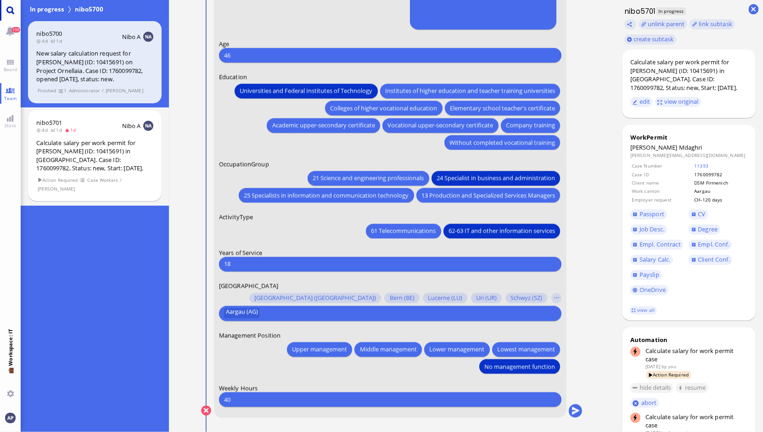
click at [16, 11] on link "Main menu" at bounding box center [10, 10] width 21 height 21
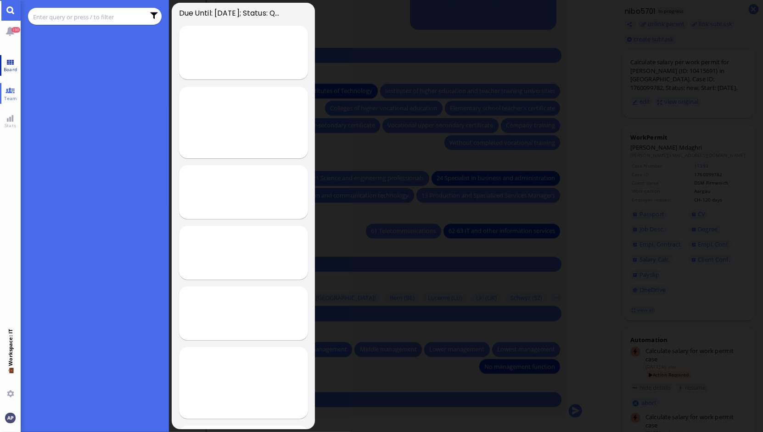
click at [11, 66] on span "Board" at bounding box center [10, 69] width 18 height 6
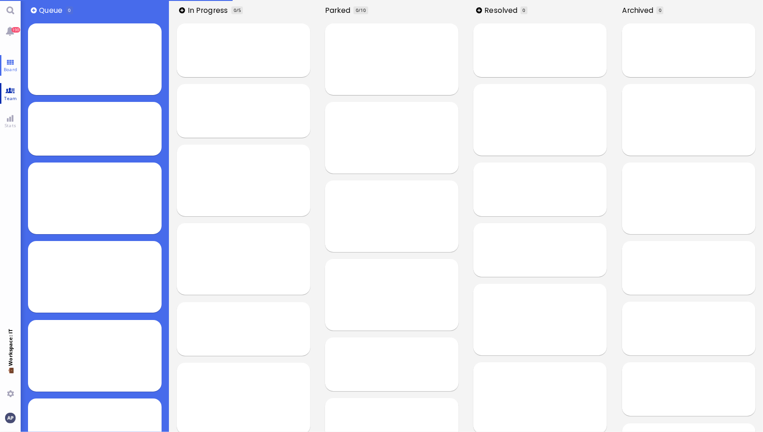
click at [10, 84] on link "Team" at bounding box center [10, 93] width 21 height 21
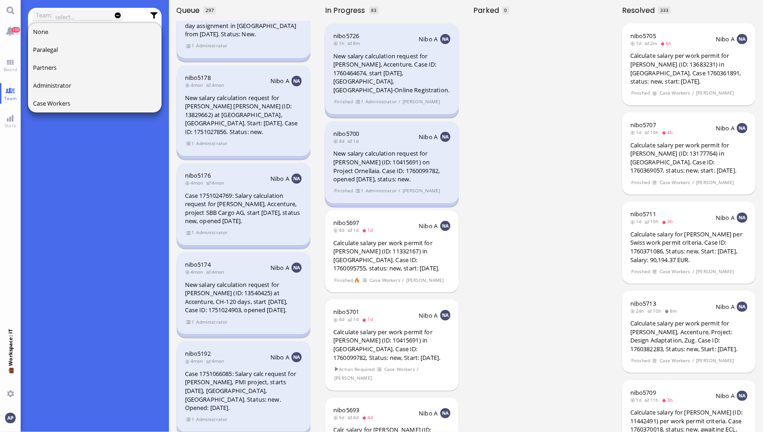
scroll to position [1401, 0]
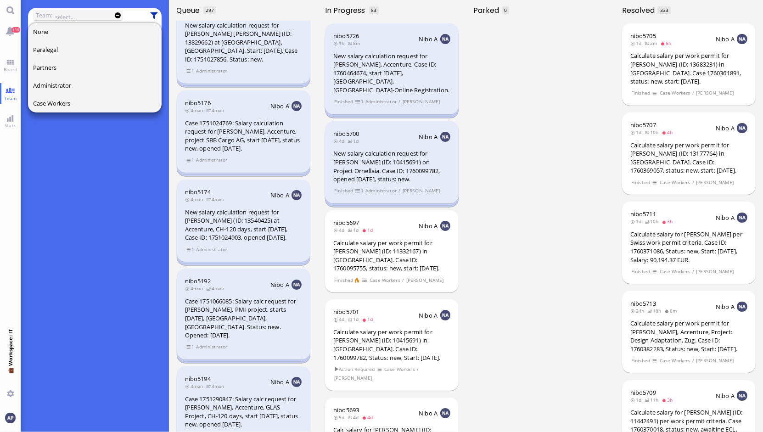
click at [157, 16] on button at bounding box center [154, 15] width 8 height 8
type input "/"
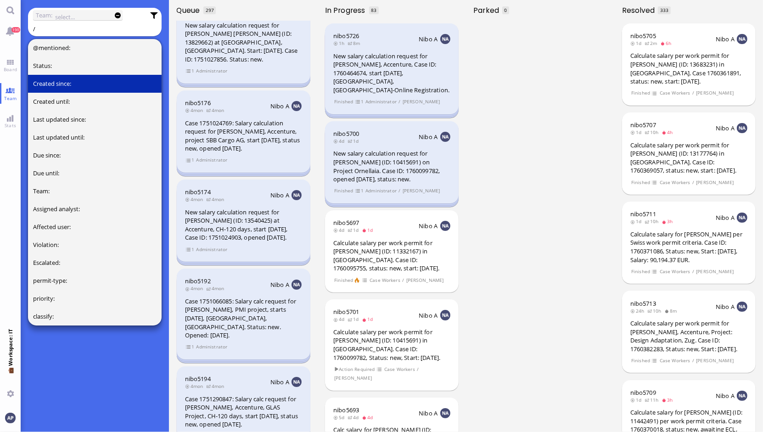
click at [75, 85] on button "Created since :" at bounding box center [95, 84] width 134 height 18
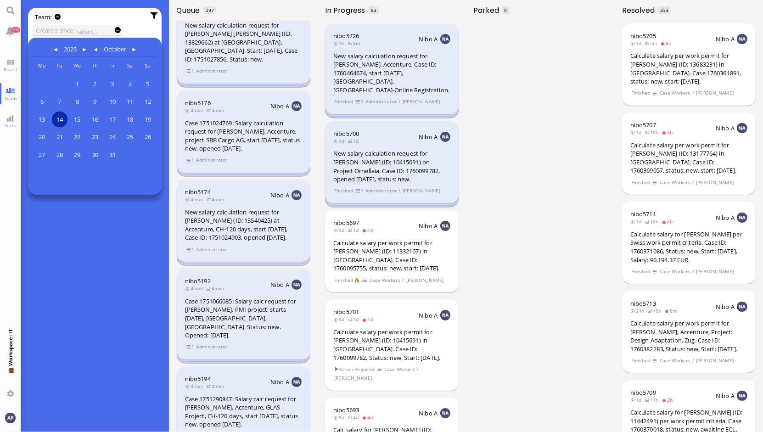
click at [62, 118] on span "14" at bounding box center [60, 119] width 16 height 16
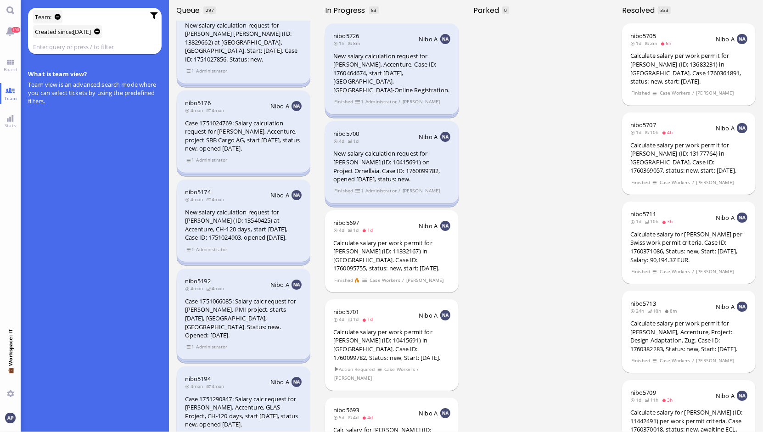
click at [98, 42] on input "text" at bounding box center [88, 47] width 111 height 10
click at [51, 17] on span ":" at bounding box center [50, 17] width 1 height 10
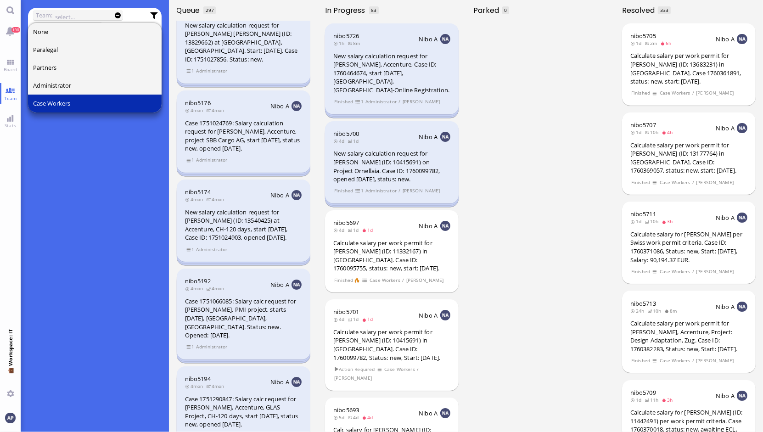
click at [83, 103] on button "Case Workers" at bounding box center [95, 104] width 134 height 18
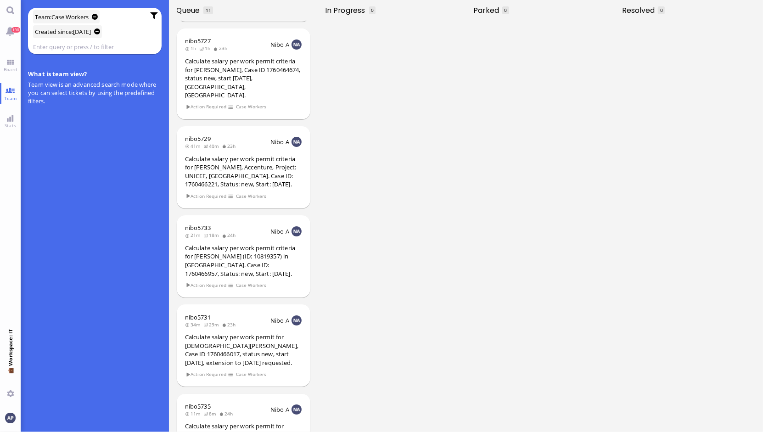
scroll to position [586, 0]
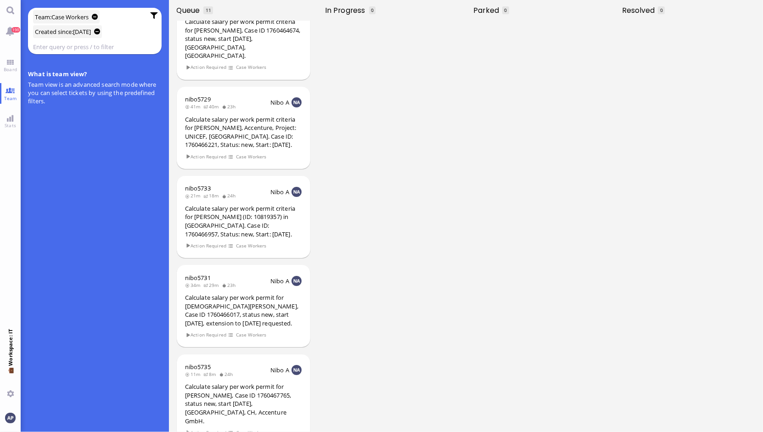
click at [89, 12] on span "Case Workers" at bounding box center [69, 17] width 37 height 10
click at [86, 17] on span "Case Workers" at bounding box center [69, 17] width 37 height 10
click at [97, 16] on button at bounding box center [95, 17] width 6 height 6
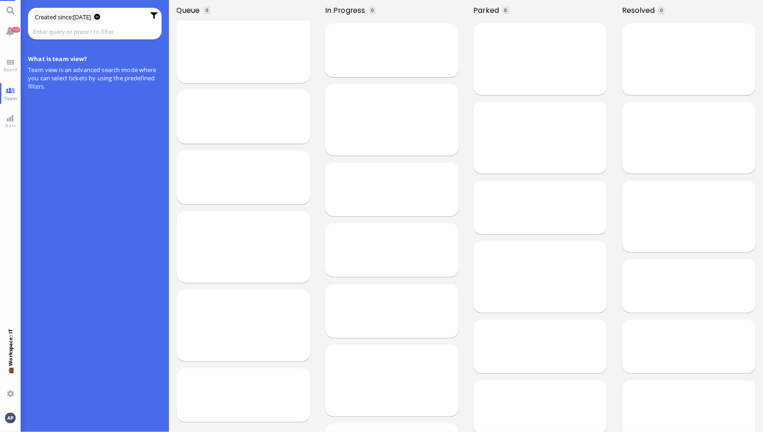
scroll to position [297, 0]
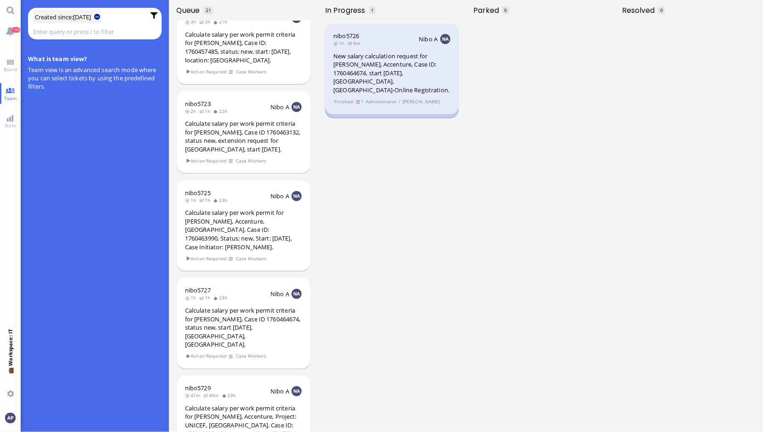
click at [100, 19] on button at bounding box center [97, 17] width 6 height 6
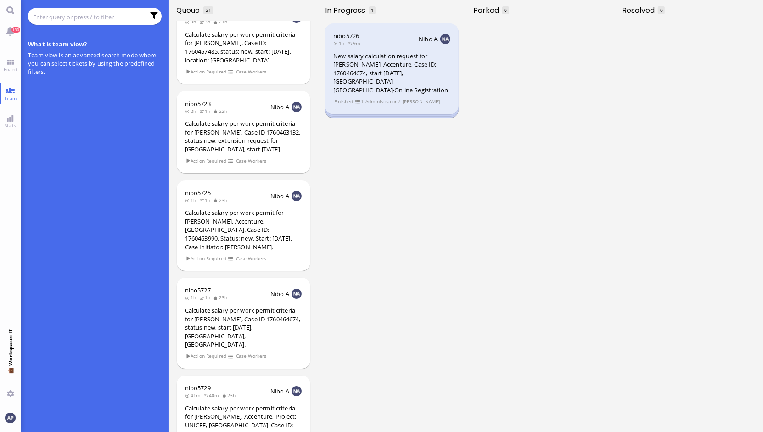
scroll to position [261, 0]
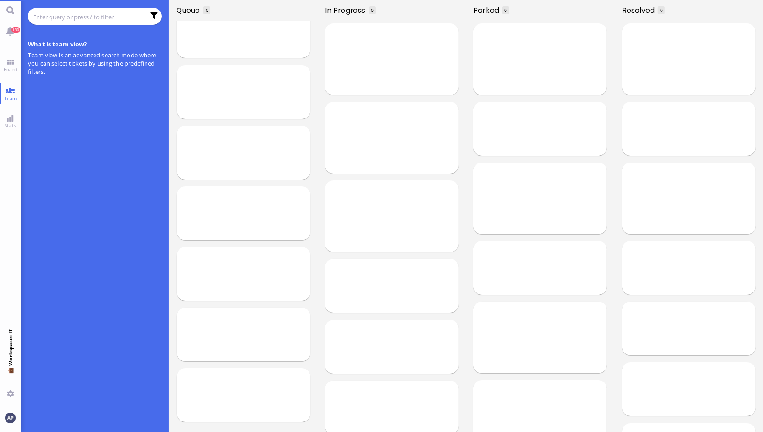
click at [117, 19] on input "text" at bounding box center [88, 17] width 111 height 10
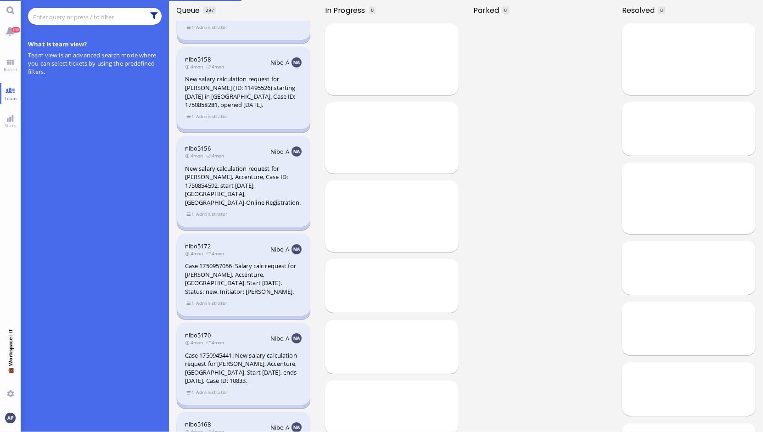
click at [156, 13] on button at bounding box center [154, 15] width 8 height 8
type input "/"
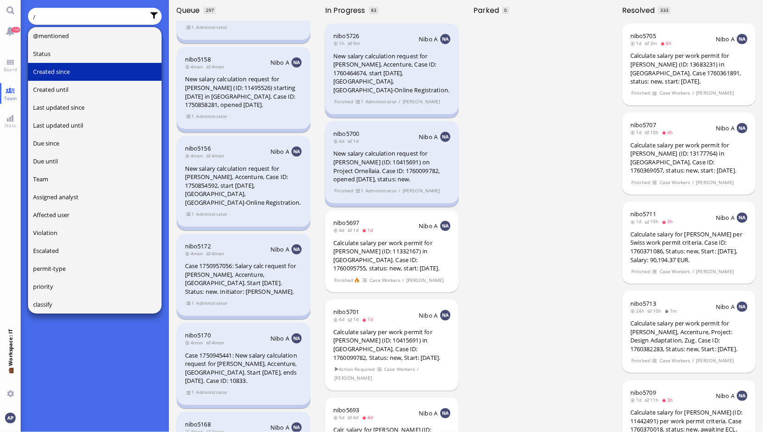
click at [68, 74] on span "Created since" at bounding box center [51, 71] width 37 height 8
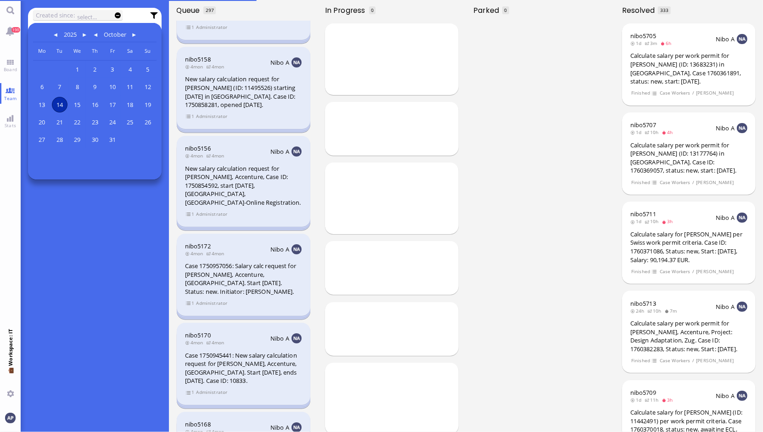
click at [60, 104] on span "14" at bounding box center [60, 105] width 16 height 16
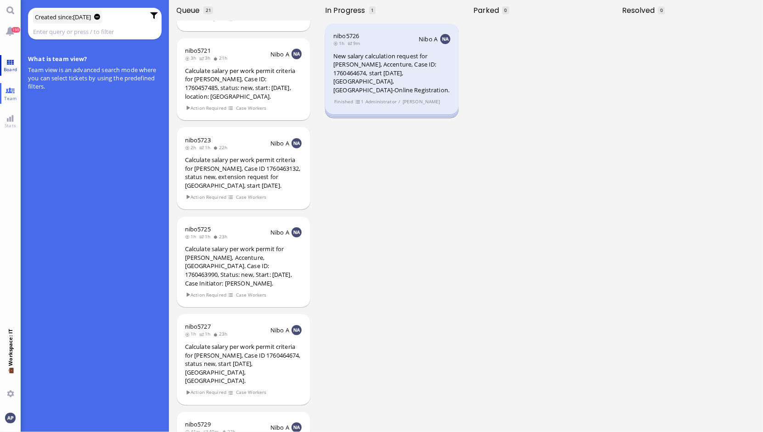
click at [6, 68] on span "Board" at bounding box center [10, 69] width 18 height 6
